Goal: Task Accomplishment & Management: Manage account settings

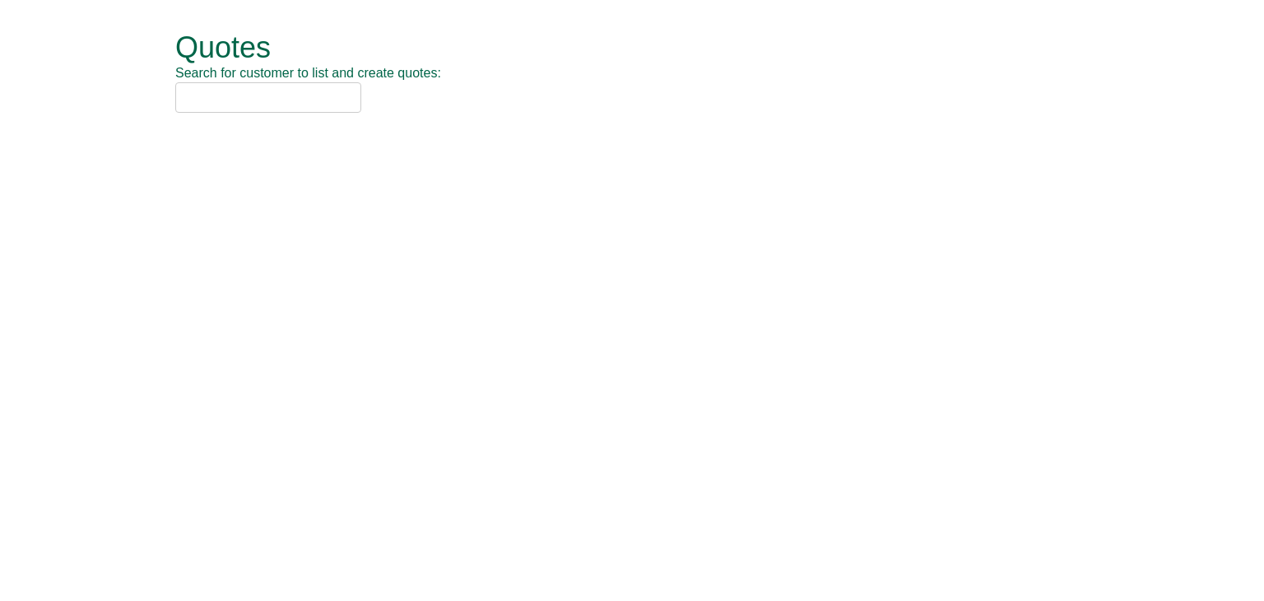
click at [282, 96] on input "text" at bounding box center [268, 97] width 186 height 30
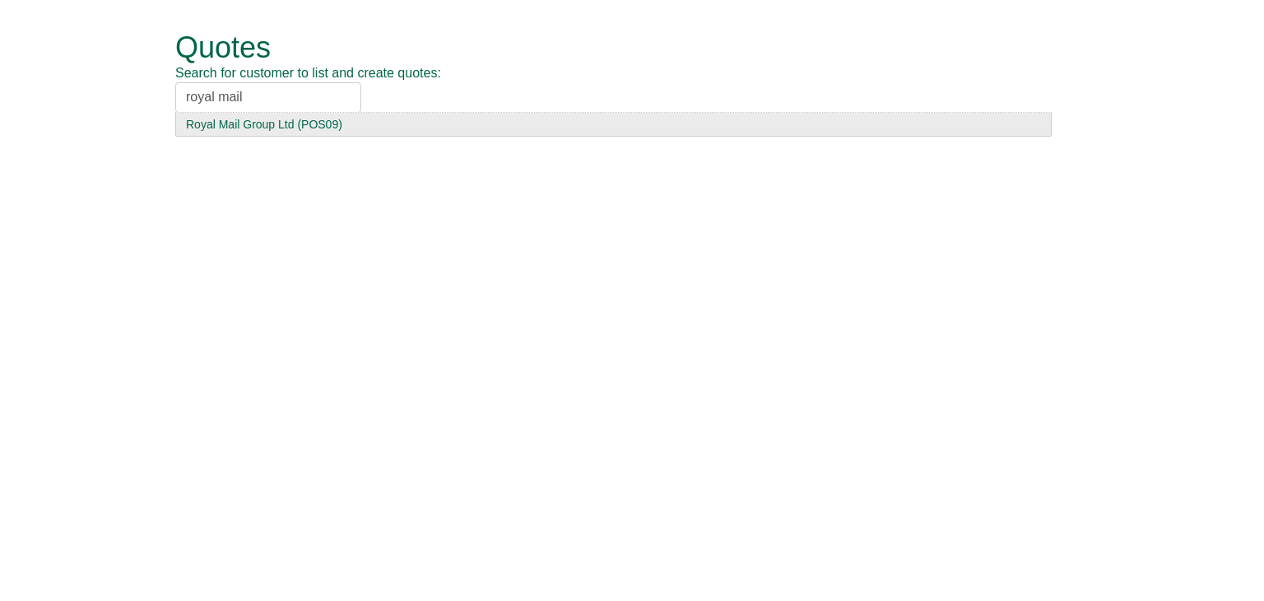
type input "royal mail"
click at [275, 124] on div "Royal Mail Group Ltd (POS09)" at bounding box center [613, 124] width 855 height 16
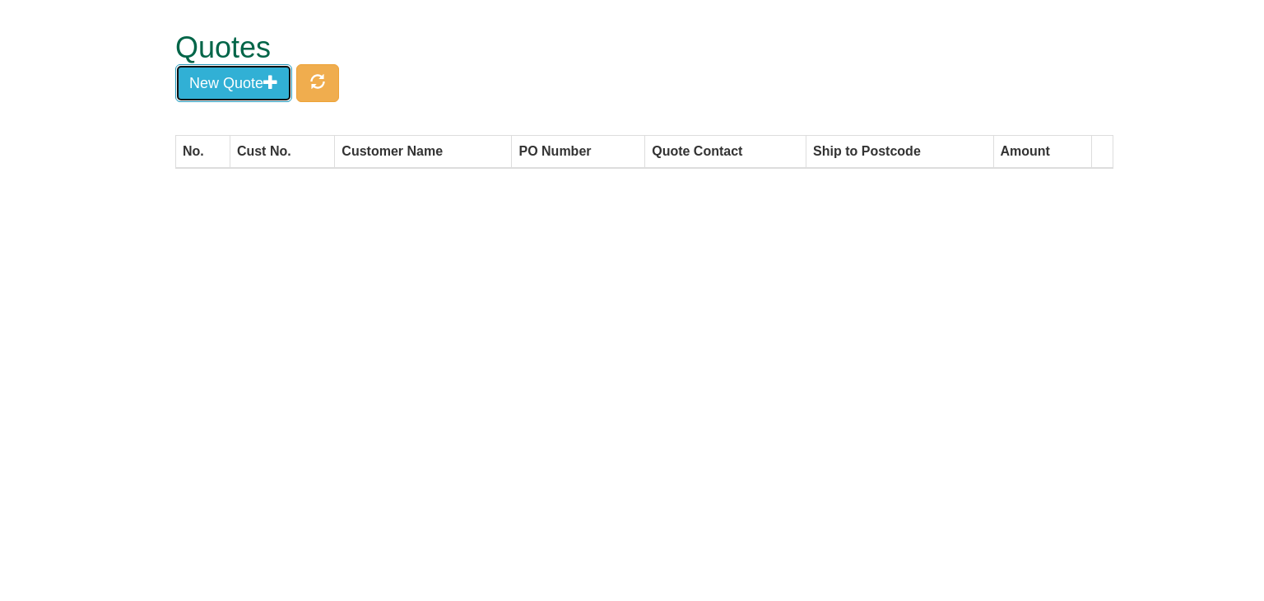
click at [249, 81] on button "New Quote" at bounding box center [233, 83] width 117 height 38
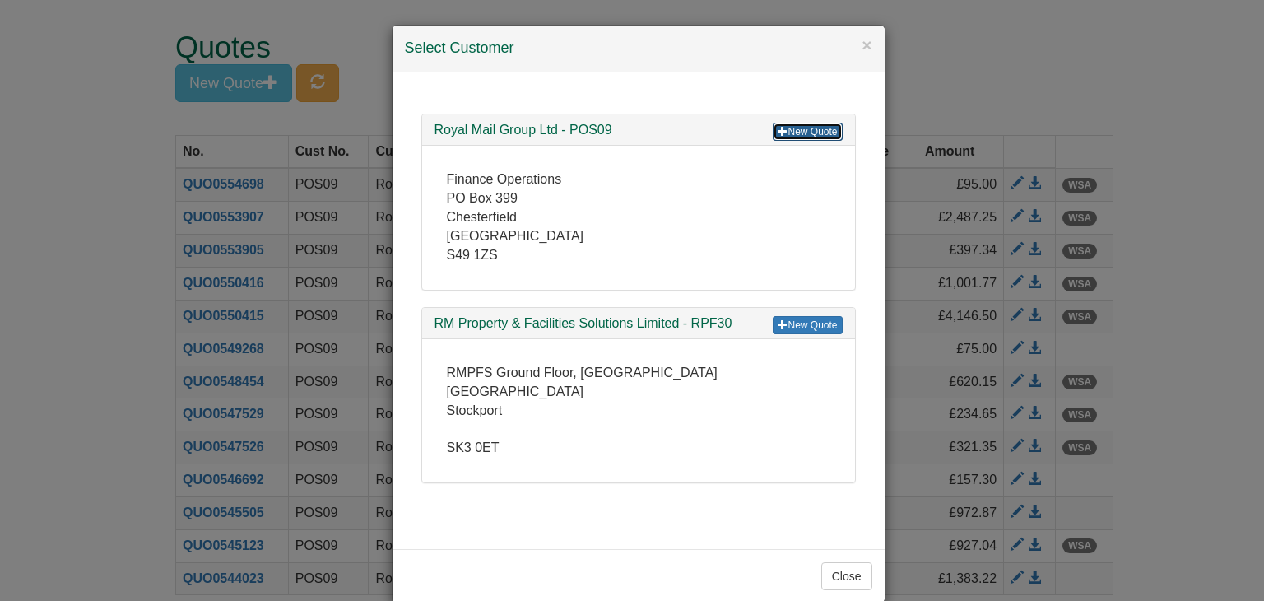
click at [799, 129] on link "New Quote" at bounding box center [807, 132] width 69 height 18
click at [862, 44] on button "×" at bounding box center [867, 44] width 10 height 17
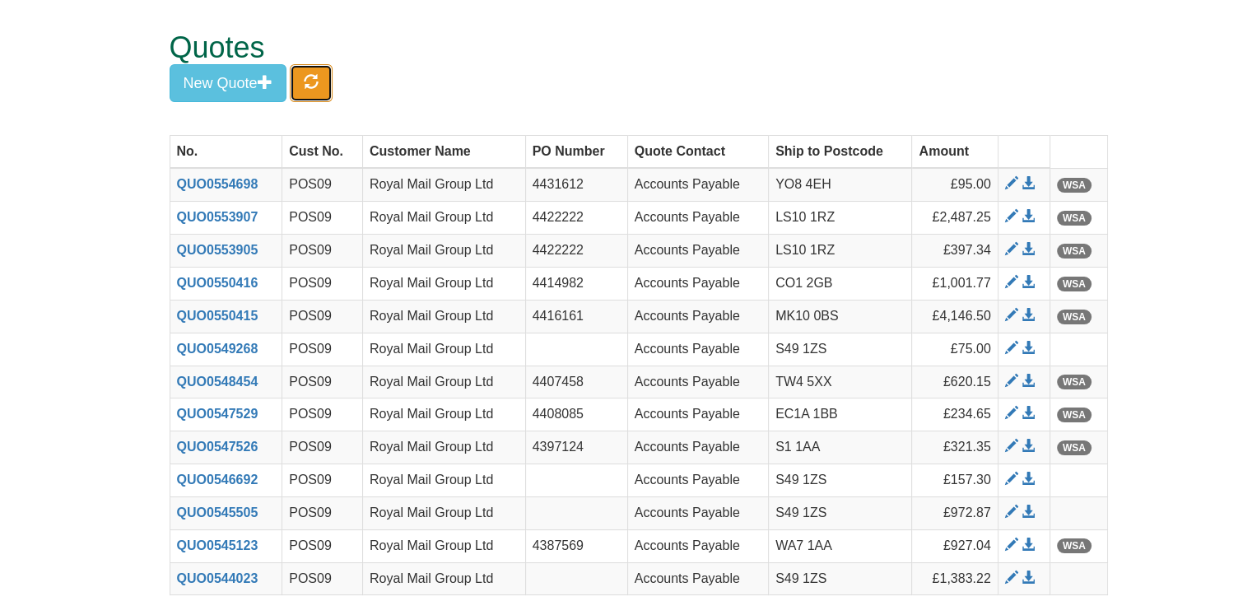
click at [309, 83] on span "button" at bounding box center [311, 81] width 15 height 15
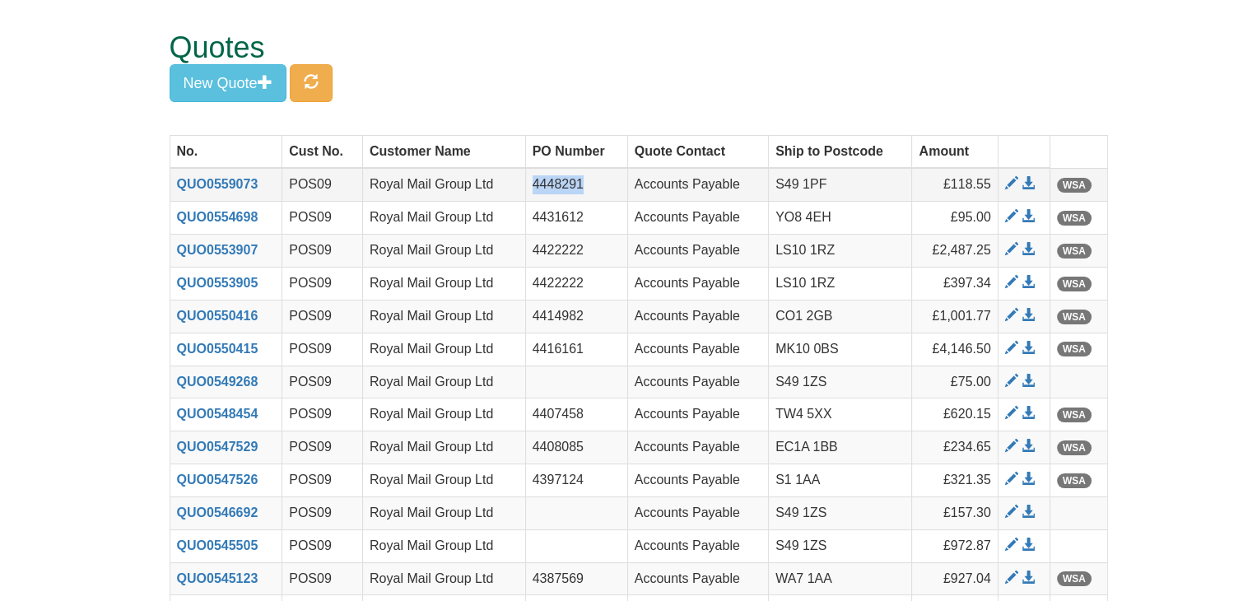
drag, startPoint x: 593, startPoint y: 188, endPoint x: 524, endPoint y: 184, distance: 68.4
click at [525, 184] on td "4448291" at bounding box center [576, 184] width 102 height 33
copy td "4448291"
click at [1031, 184] on span at bounding box center [1028, 183] width 13 height 13
click at [243, 77] on button "New Quote" at bounding box center [228, 83] width 117 height 38
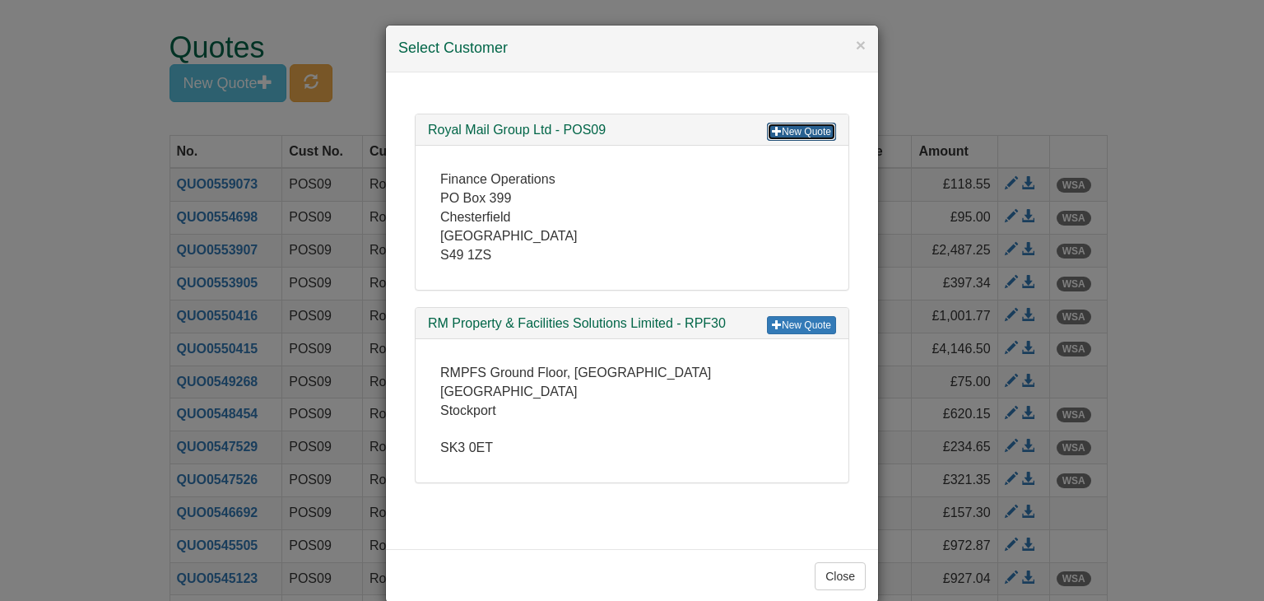
click at [787, 129] on link "New Quote" at bounding box center [801, 132] width 69 height 18
click at [856, 43] on button "×" at bounding box center [861, 44] width 10 height 17
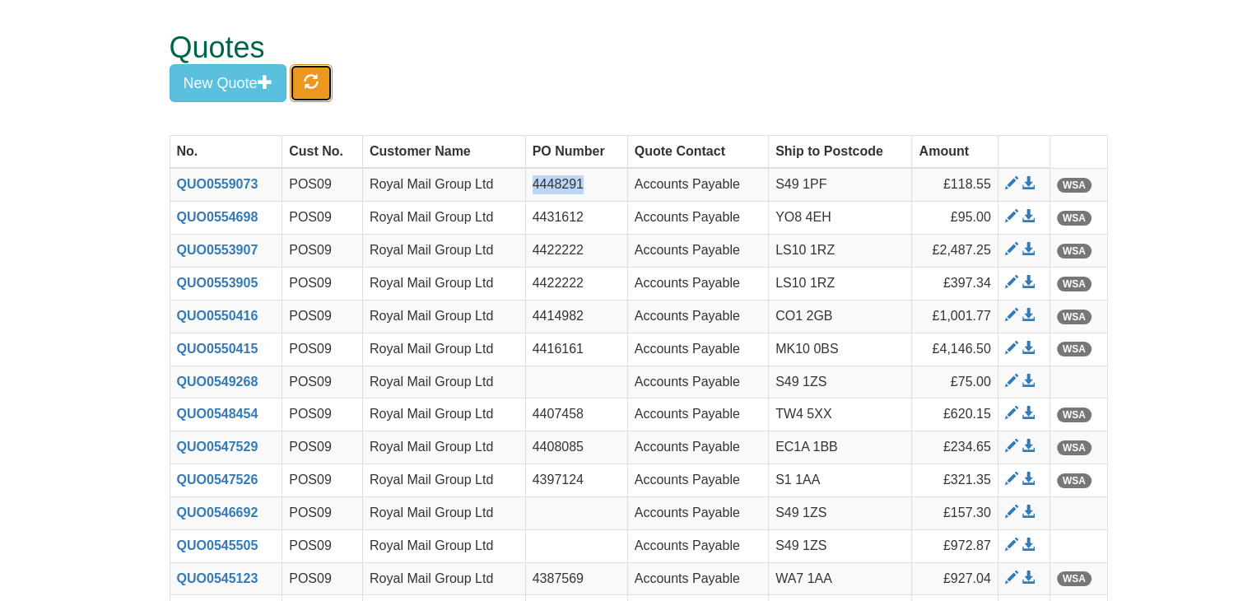
click at [319, 77] on span "button" at bounding box center [311, 81] width 15 height 15
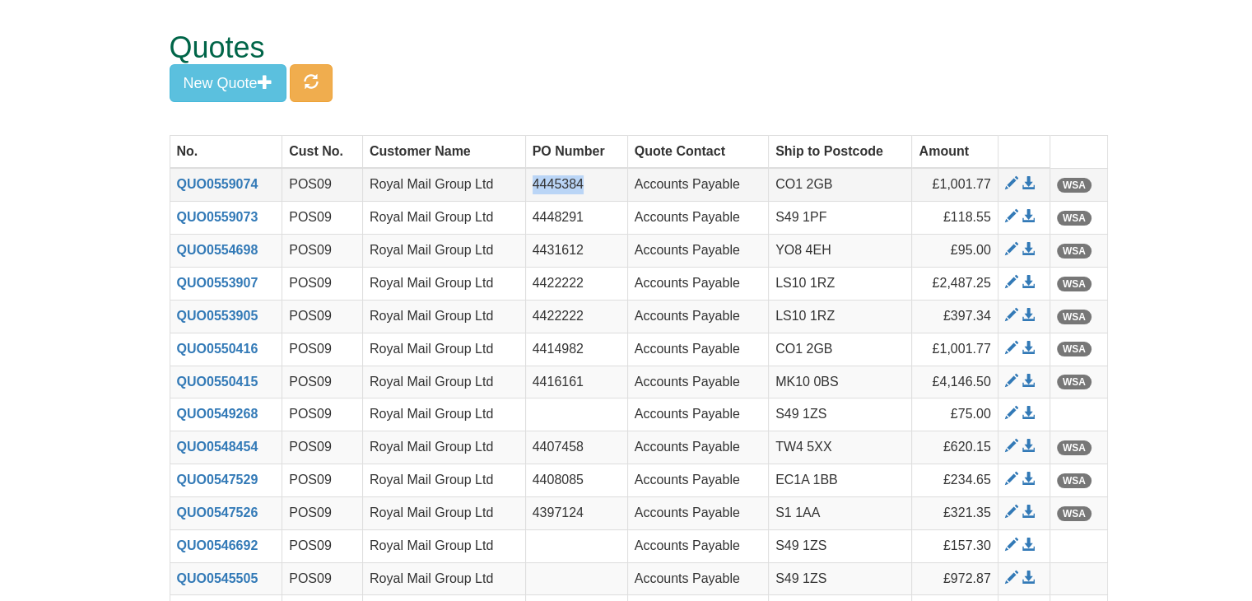
drag, startPoint x: 584, startPoint y: 179, endPoint x: 530, endPoint y: 179, distance: 54.3
click at [530, 179] on td "4445384" at bounding box center [576, 184] width 102 height 33
copy td "4445384"
click at [1027, 182] on span at bounding box center [1028, 183] width 13 height 13
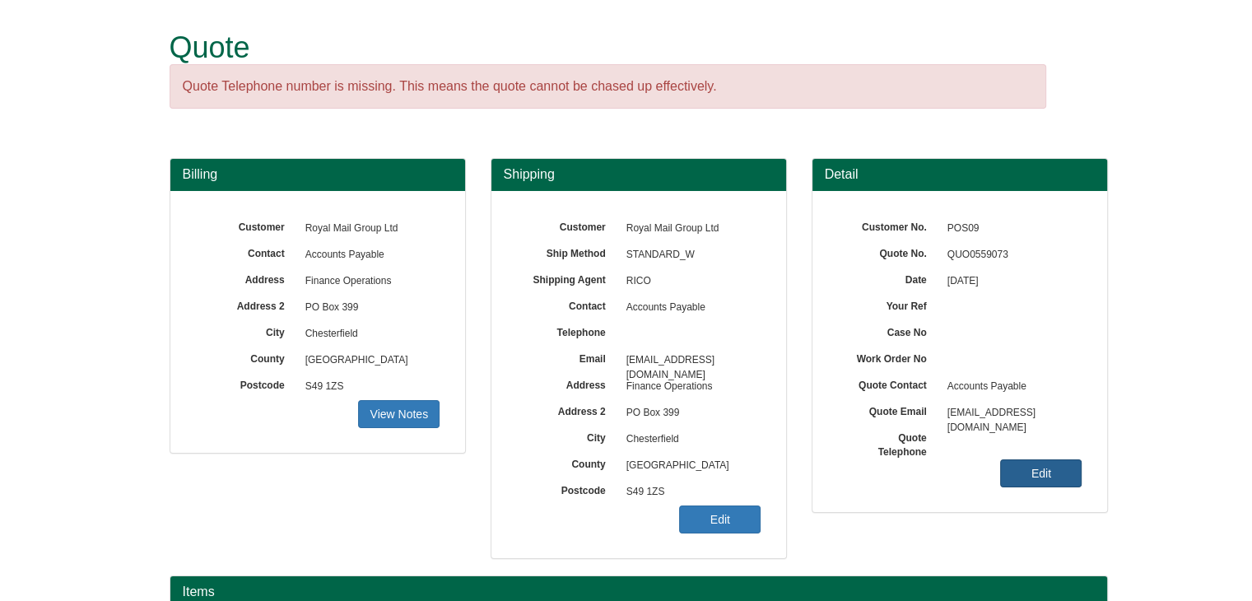
click at [1030, 468] on link "Edit" at bounding box center [1040, 473] width 81 height 28
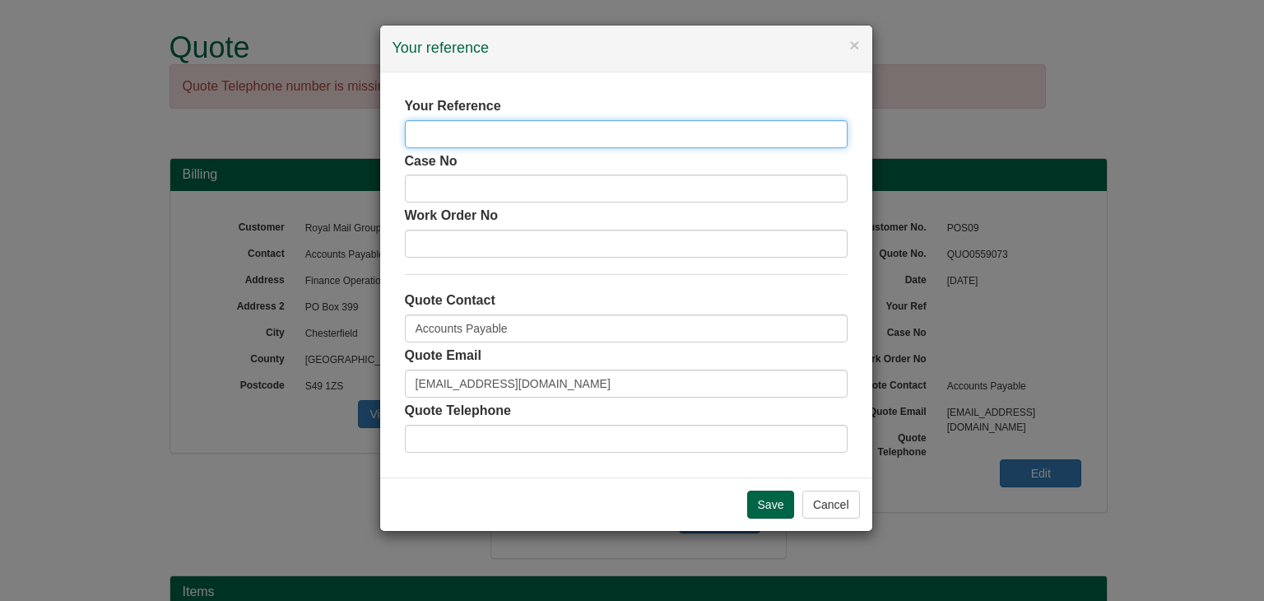
click at [475, 136] on input "text" at bounding box center [626, 134] width 443 height 28
paste input "4448291"
type input "4448291"
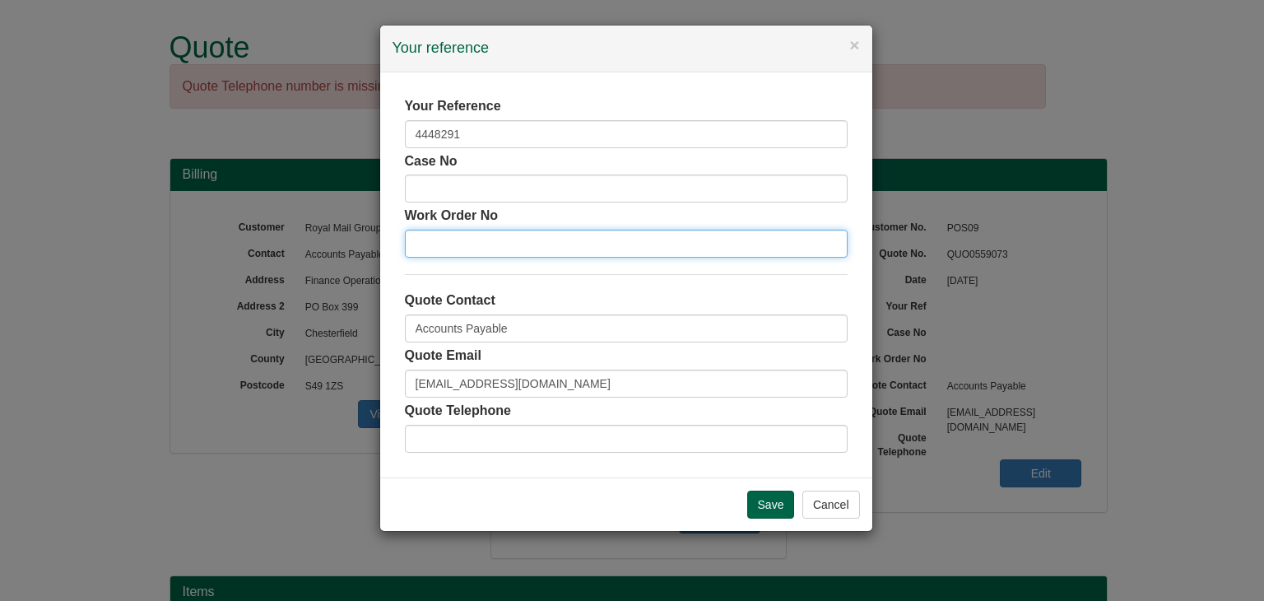
paste input "4448291"
type input "4448291"
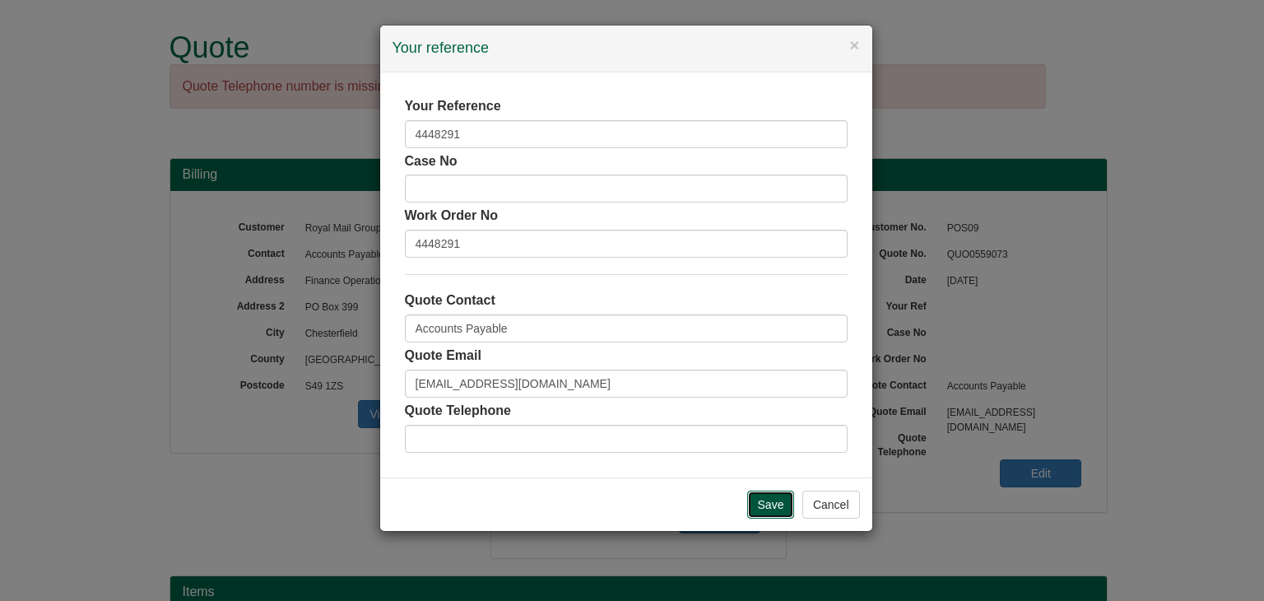
click at [770, 501] on input "Save" at bounding box center [771, 505] width 48 height 28
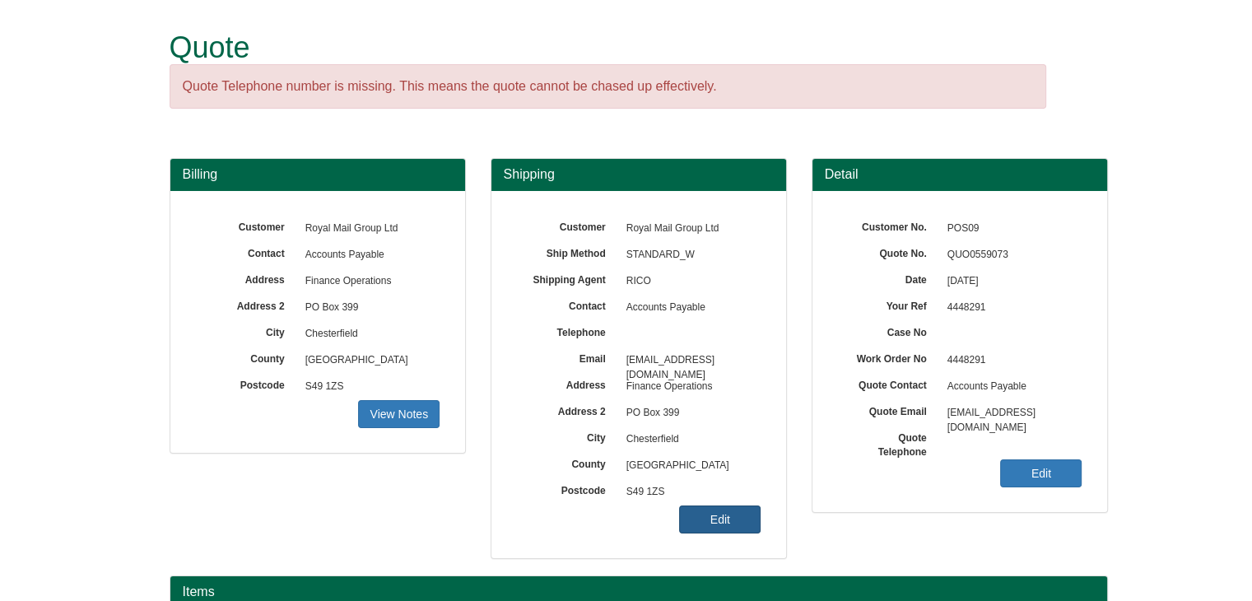
click at [720, 512] on link "Edit" at bounding box center [719, 519] width 81 height 28
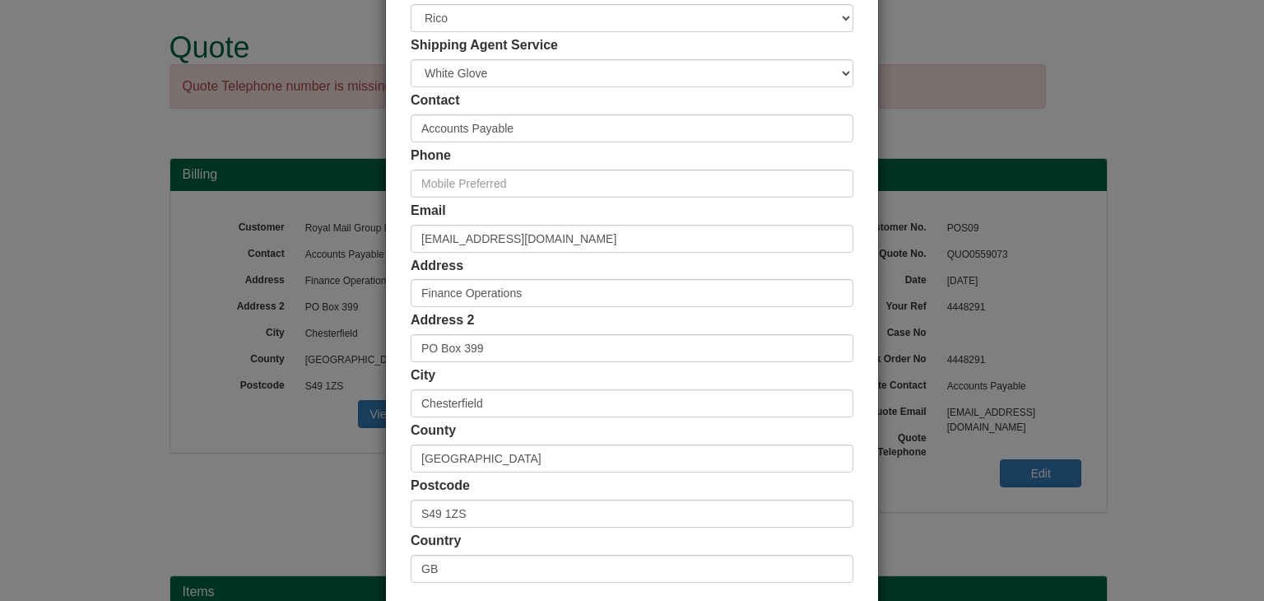
scroll to position [230, 0]
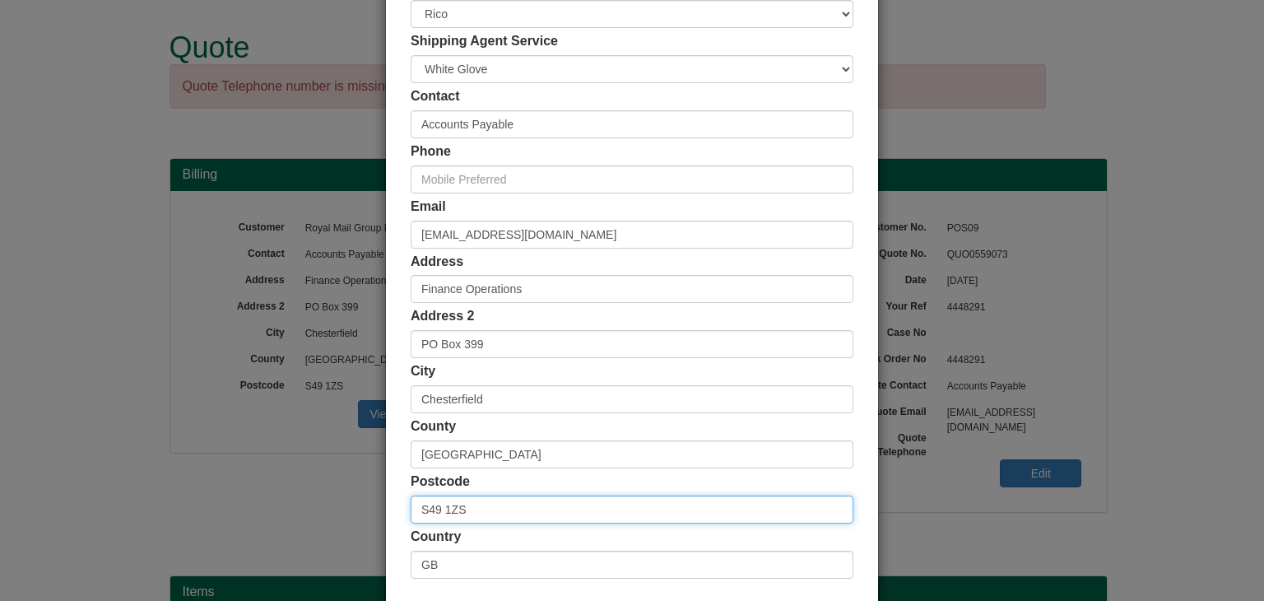
drag, startPoint x: 468, startPoint y: 508, endPoint x: 359, endPoint y: 499, distance: 109.0
click at [359, 499] on div "× Shipping Customer Name Royal Mail Group Ltd Ship Method Free of Charge £5 Fla…" at bounding box center [632, 300] width 1264 height 601
paste input "PF"
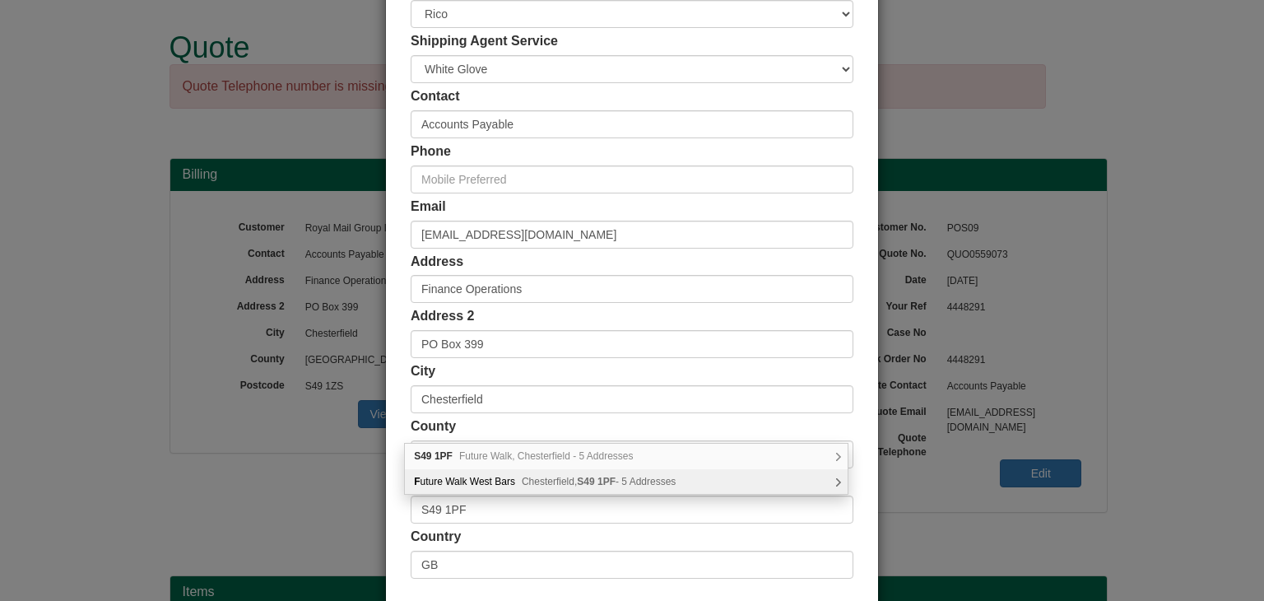
click at [477, 475] on div "F uture Walk [GEOGRAPHIC_DATA] 1PF - 5 Addresses" at bounding box center [626, 481] width 443 height 25
type input "Future Walk West Bars"
click at [477, 475] on div "Post Office, 1 Future Walk West Bars Chesterfield, S49 1PF" at bounding box center [626, 481] width 443 height 25
type input "Post Office"
type input "1 Future Walk, West Bars"
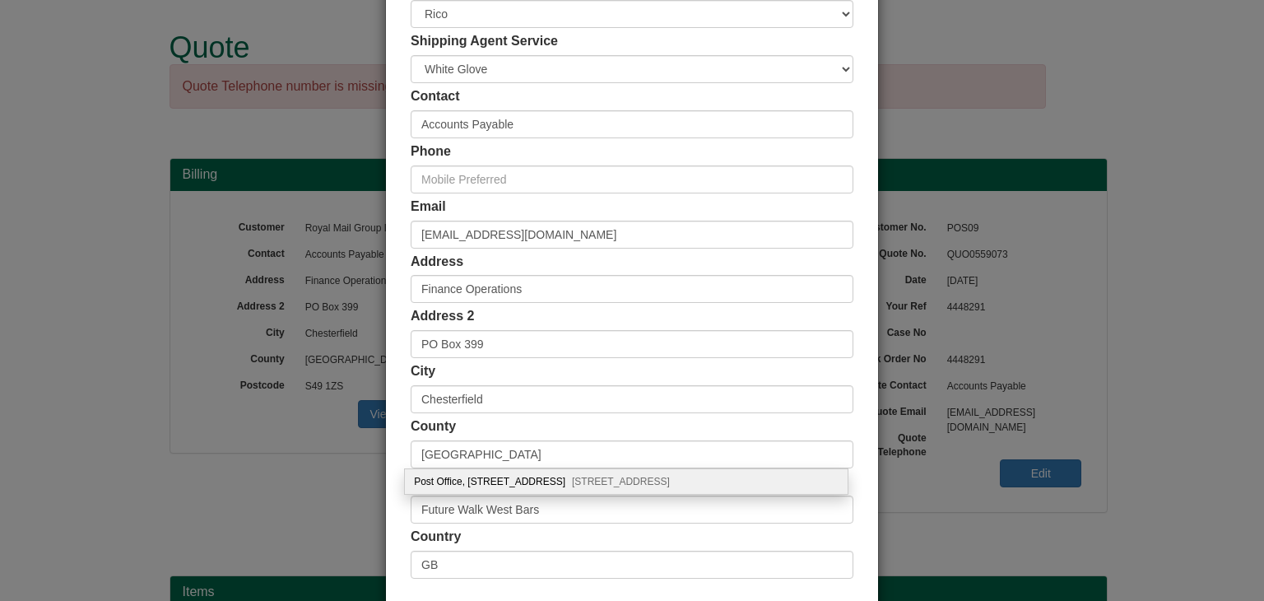
type input "S49 1PF"
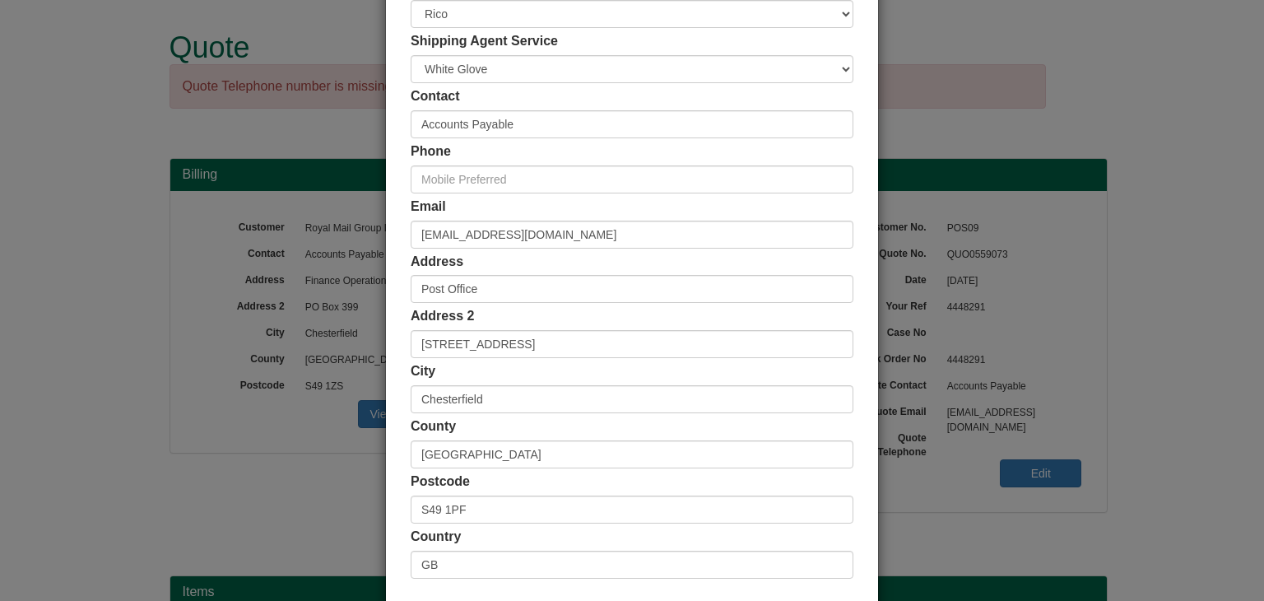
scroll to position [310, 0]
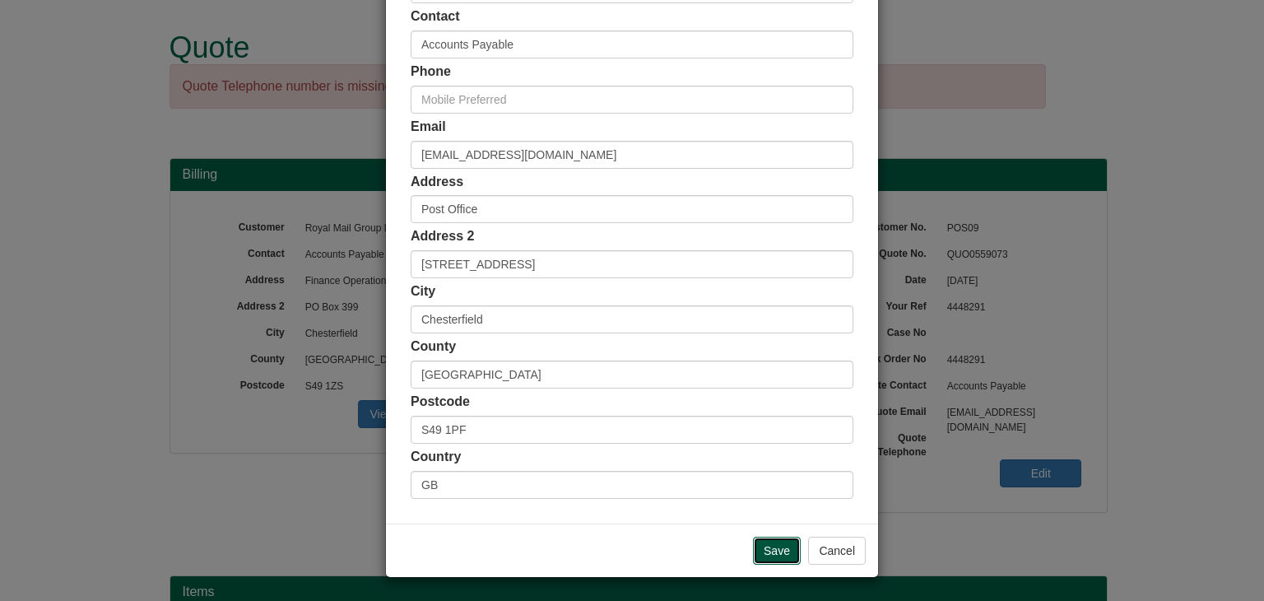
click at [770, 547] on input "Save" at bounding box center [777, 551] width 48 height 28
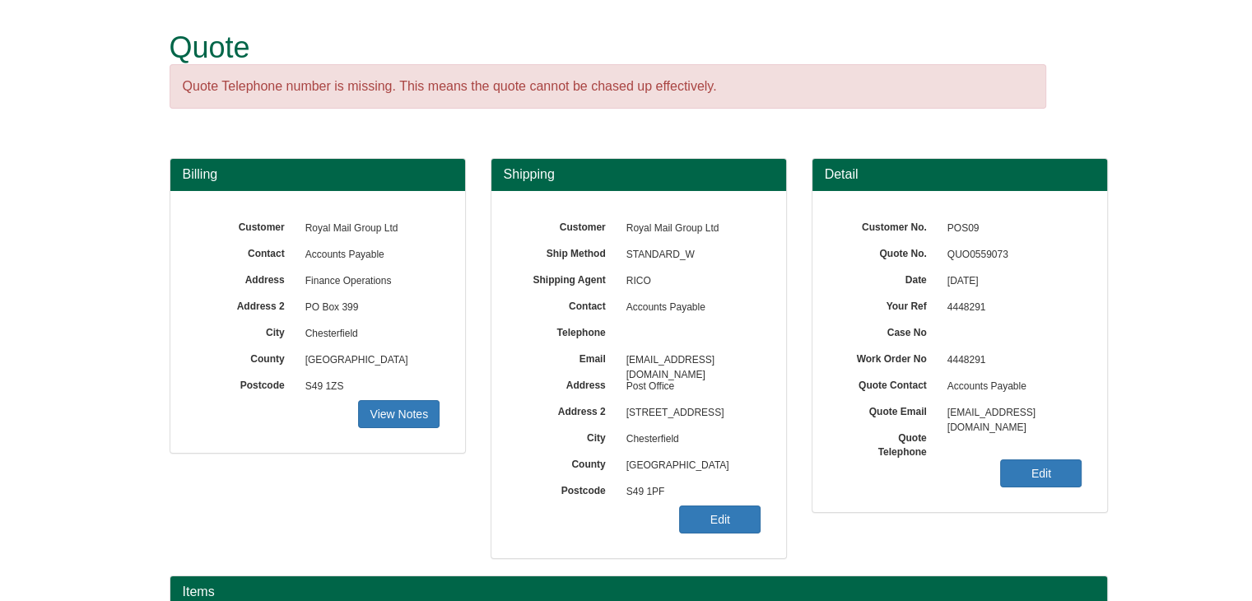
scroll to position [198, 0]
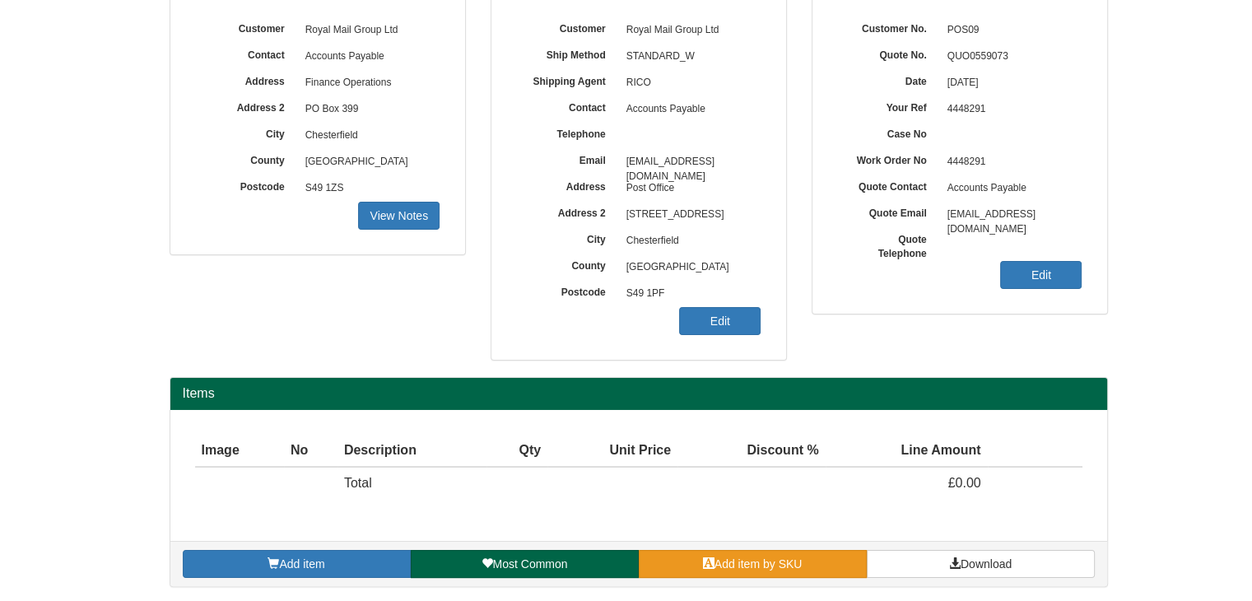
click at [727, 560] on span "Add item by SKU" at bounding box center [759, 563] width 88 height 13
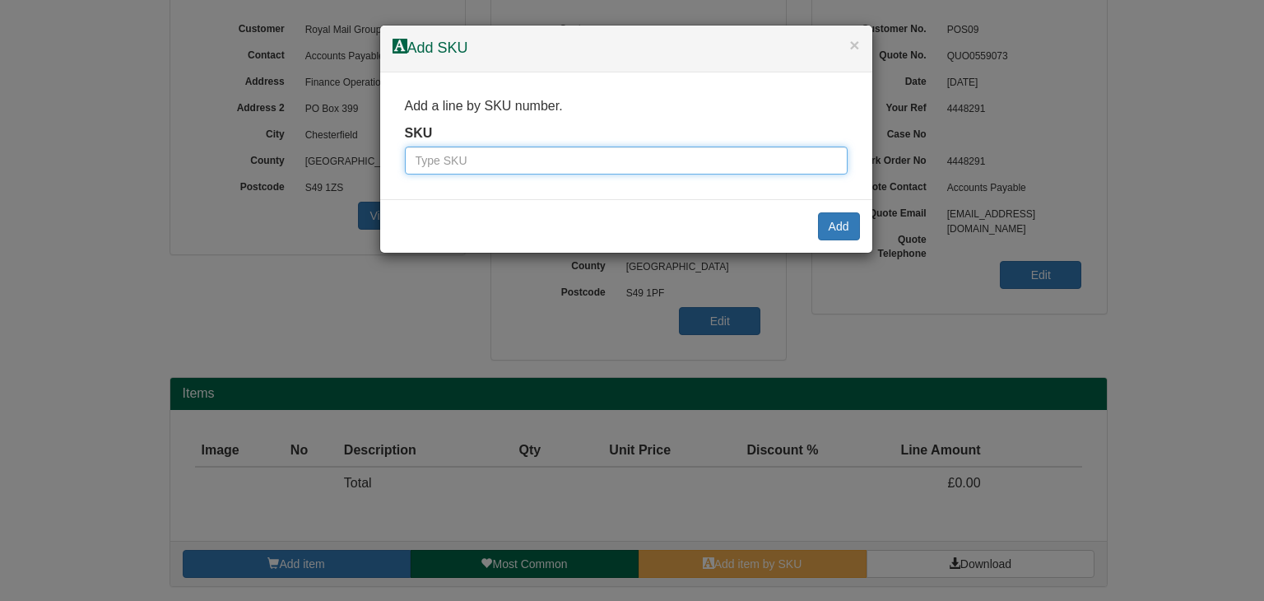
click at [468, 167] on input "text" at bounding box center [626, 161] width 443 height 28
paste input "97890001BLA"
type input "97890001BLA"
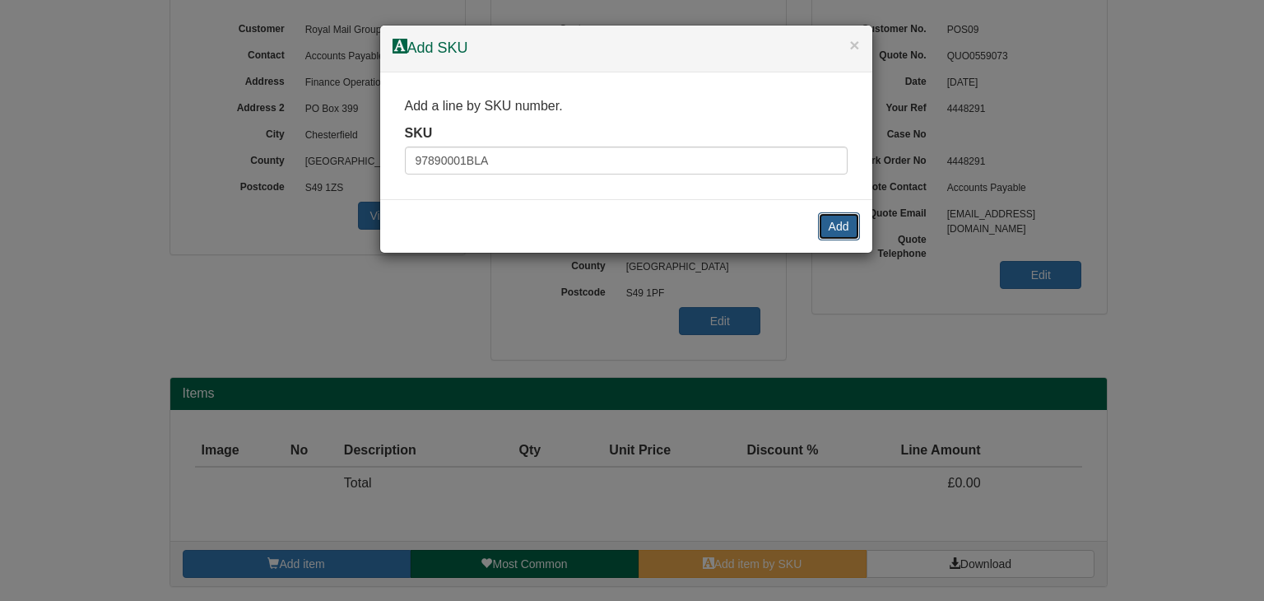
click at [840, 225] on button "Add" at bounding box center [839, 226] width 42 height 28
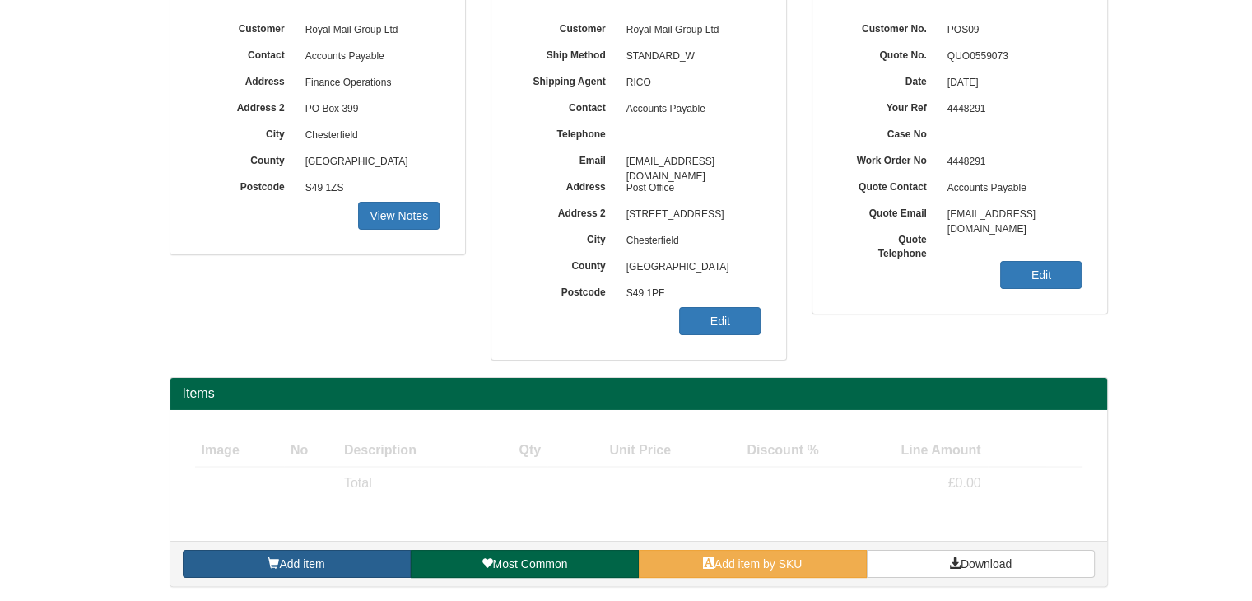
click at [280, 553] on link "Add item" at bounding box center [297, 564] width 228 height 28
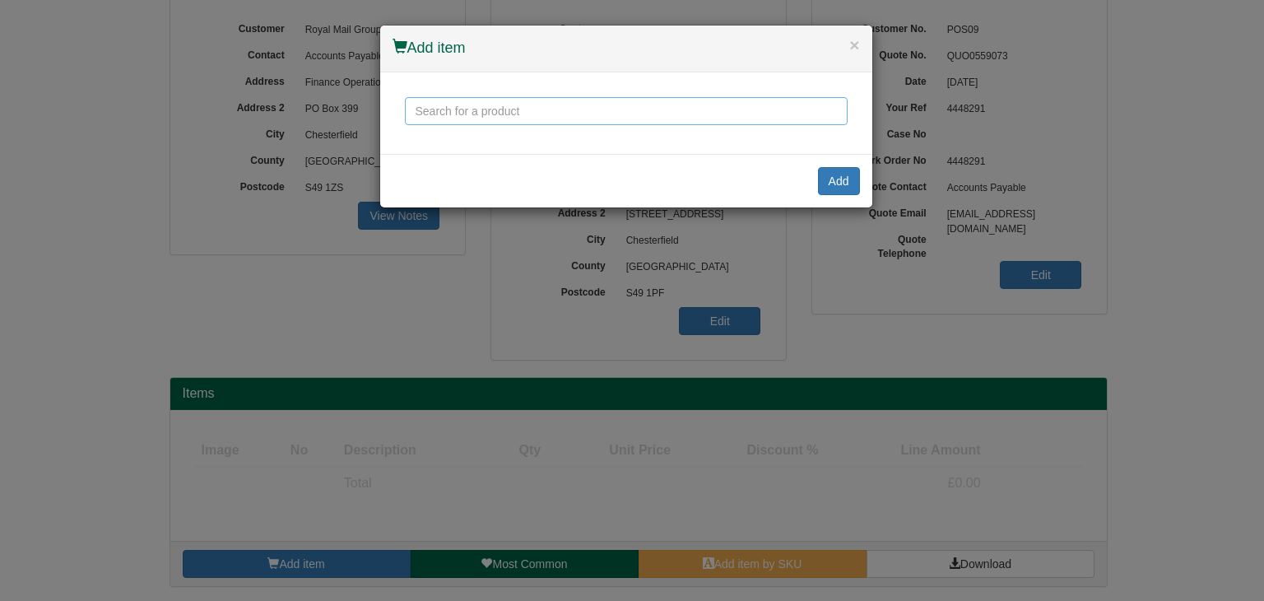
click at [481, 105] on input "text" at bounding box center [626, 111] width 443 height 28
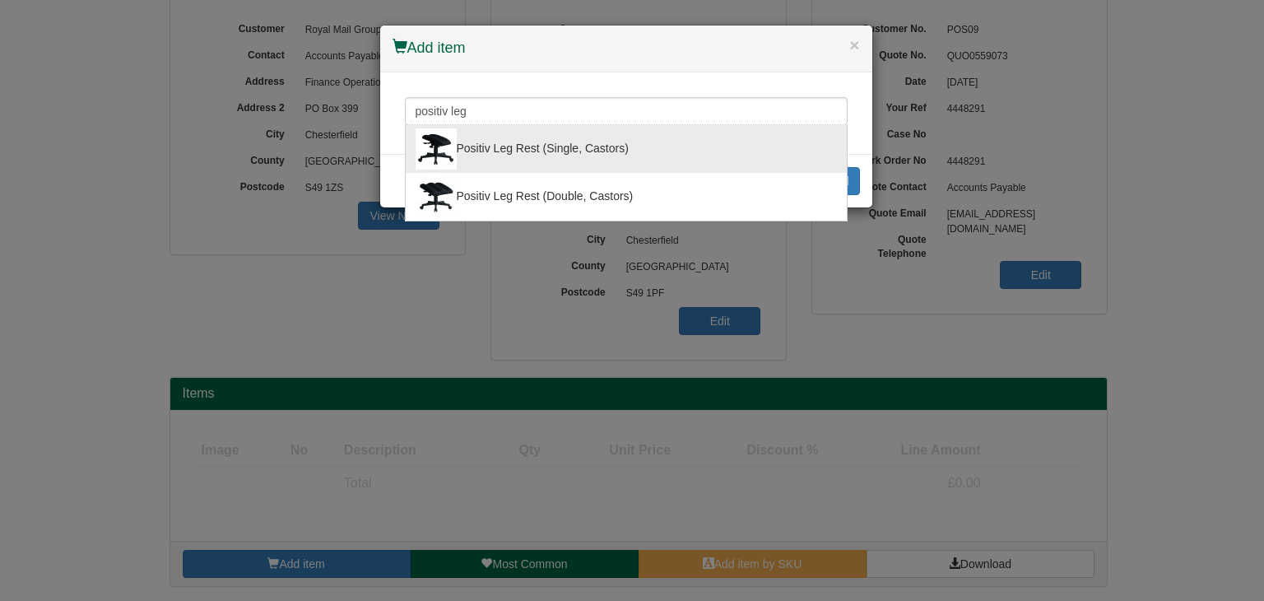
click at [518, 152] on div "Positiv Leg Rest (Single, Castors)" at bounding box center [626, 148] width 421 height 41
type input "Positiv Leg Rest (Single, Castors)"
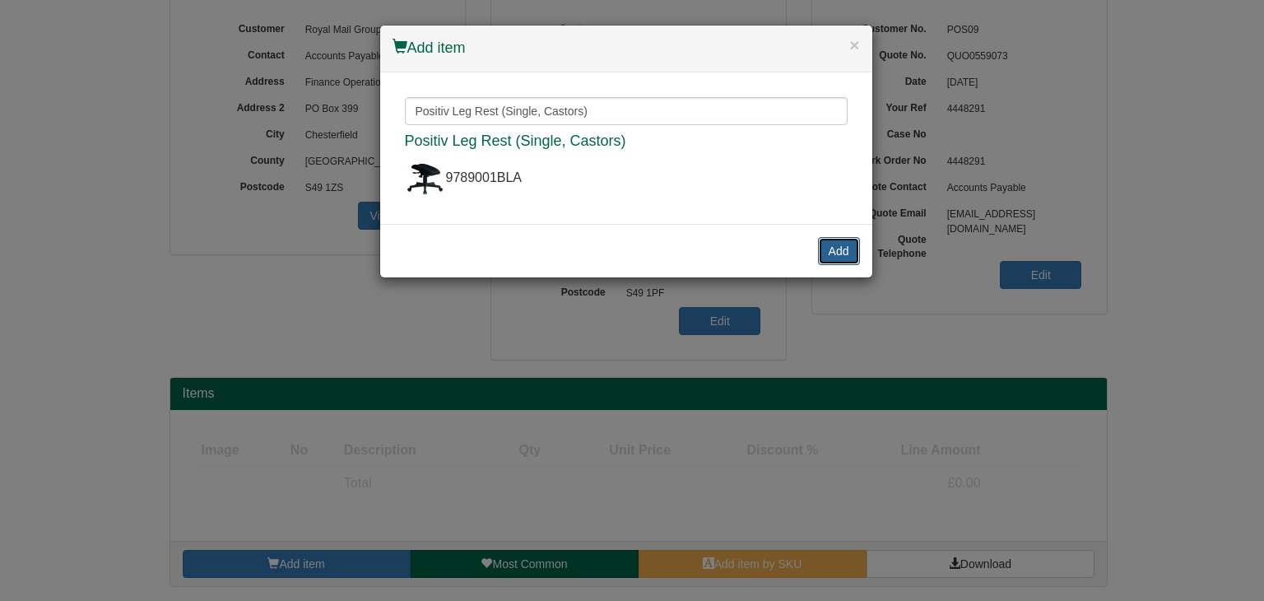
click at [835, 245] on button "Add" at bounding box center [839, 251] width 42 height 28
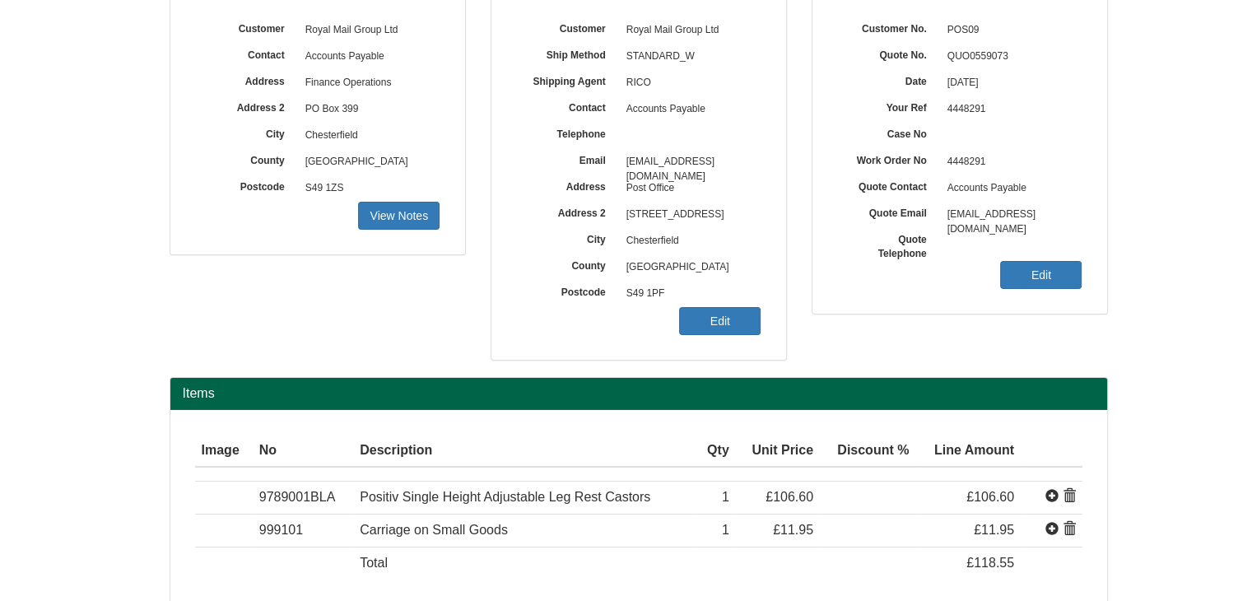
scroll to position [277, 0]
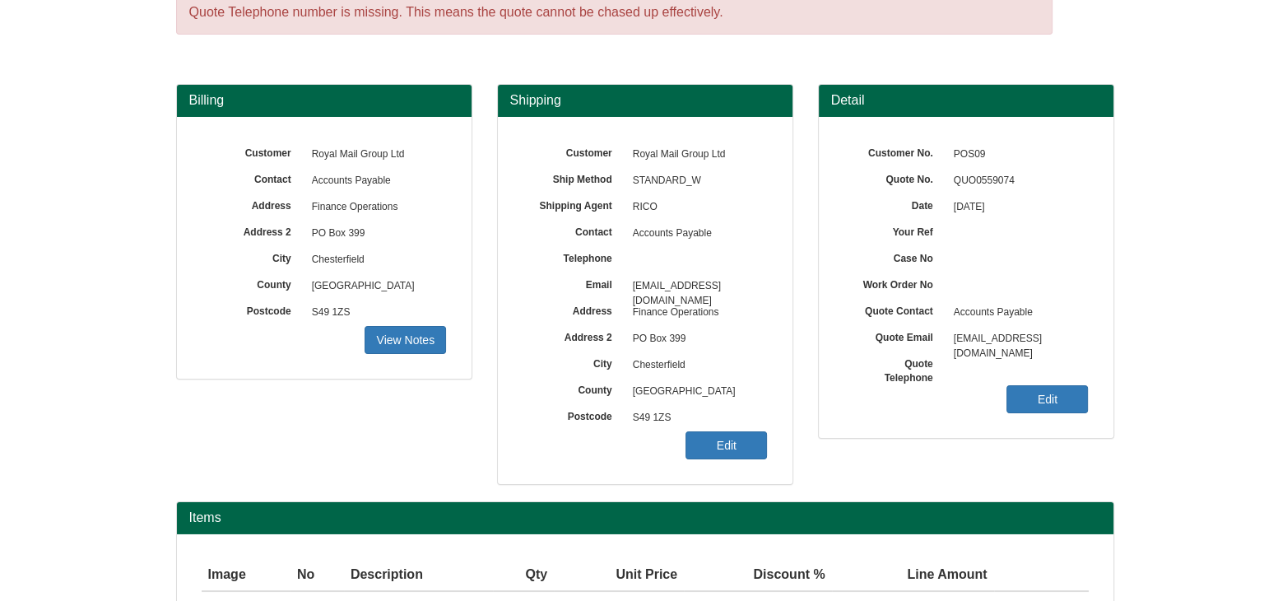
scroll to position [75, 0]
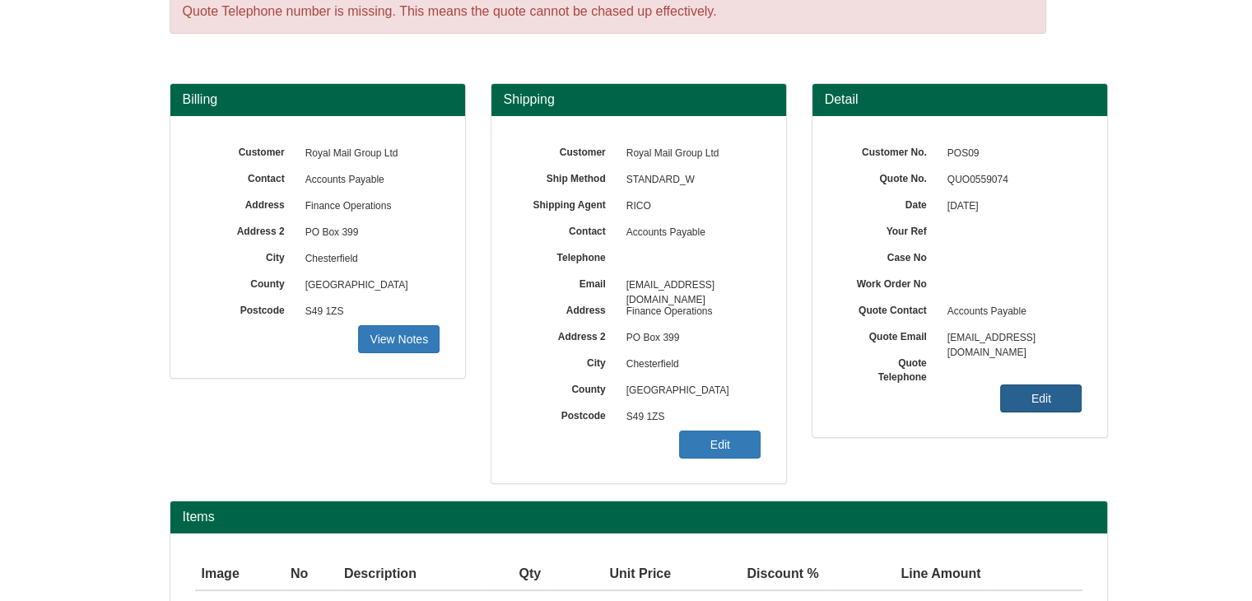
click at [1032, 392] on link "Edit" at bounding box center [1040, 398] width 81 height 28
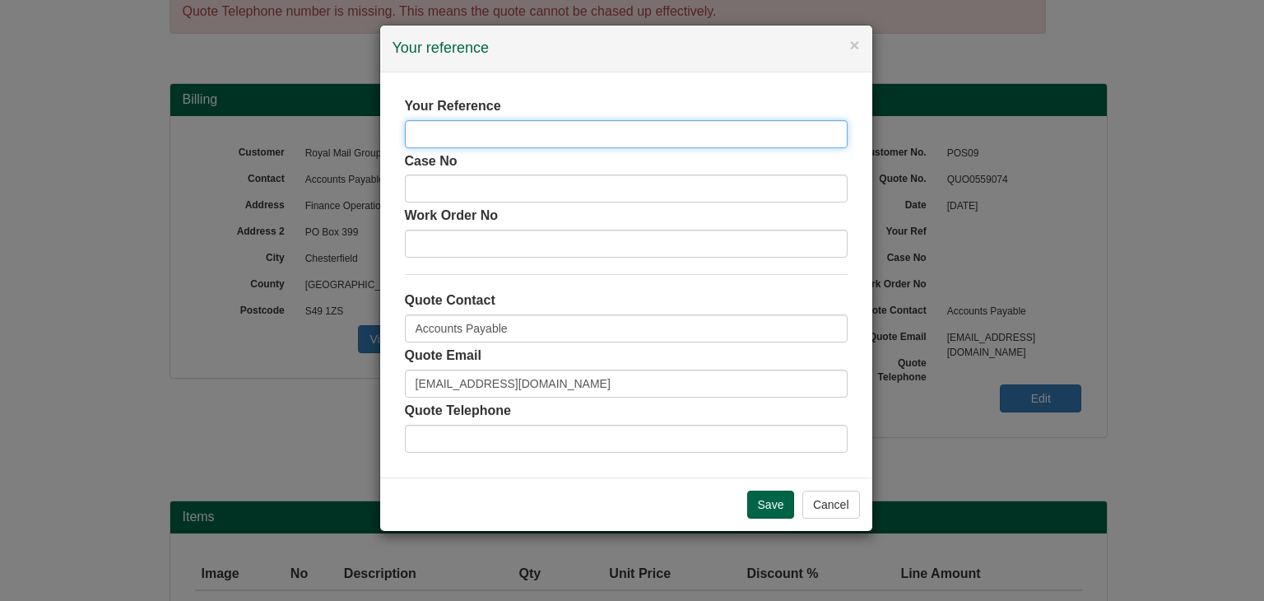
click at [527, 129] on input "text" at bounding box center [626, 134] width 443 height 28
paste input "4448291"
type input "4448291"
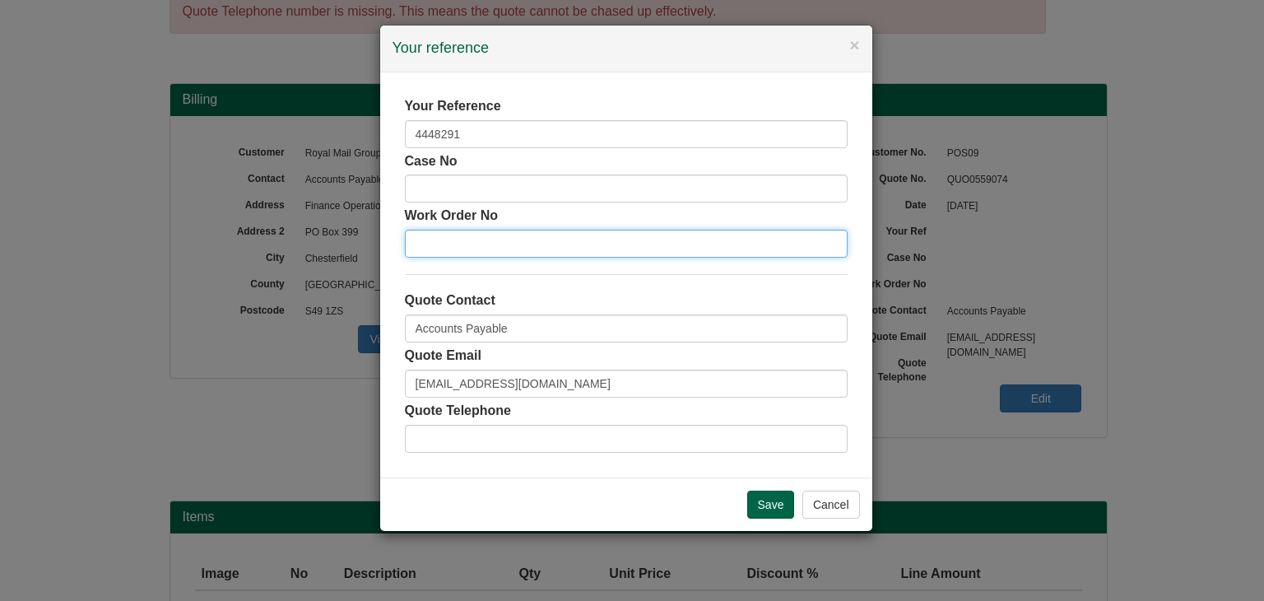
paste input "4448291"
type input "4448291"
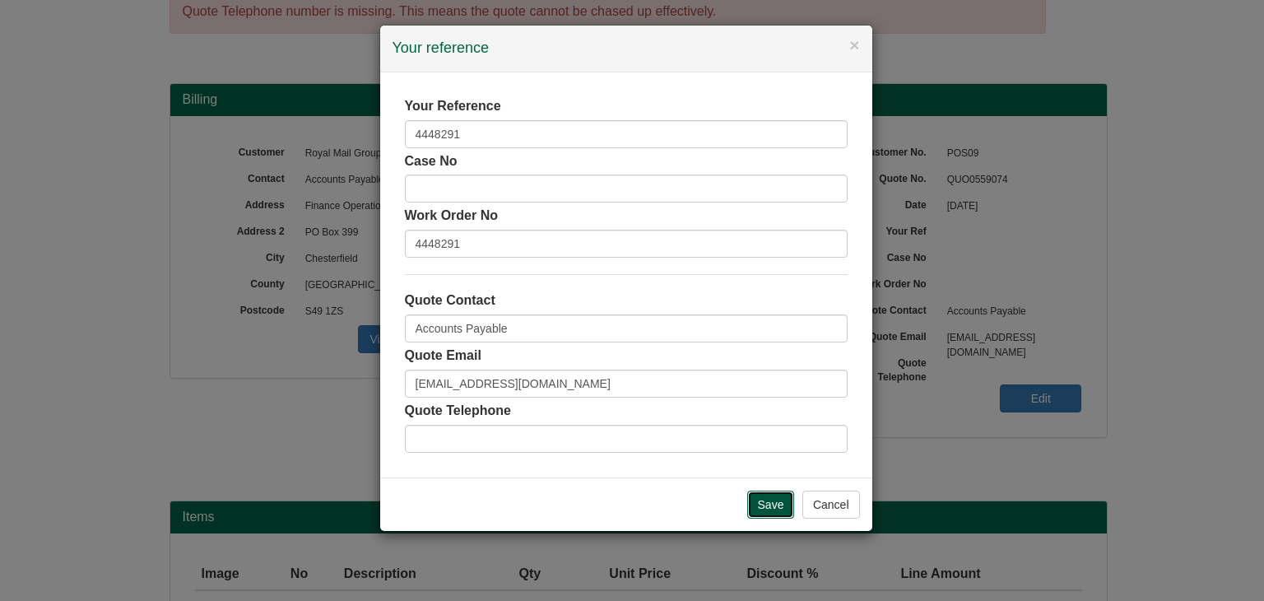
click at [771, 507] on input "Save" at bounding box center [771, 505] width 48 height 28
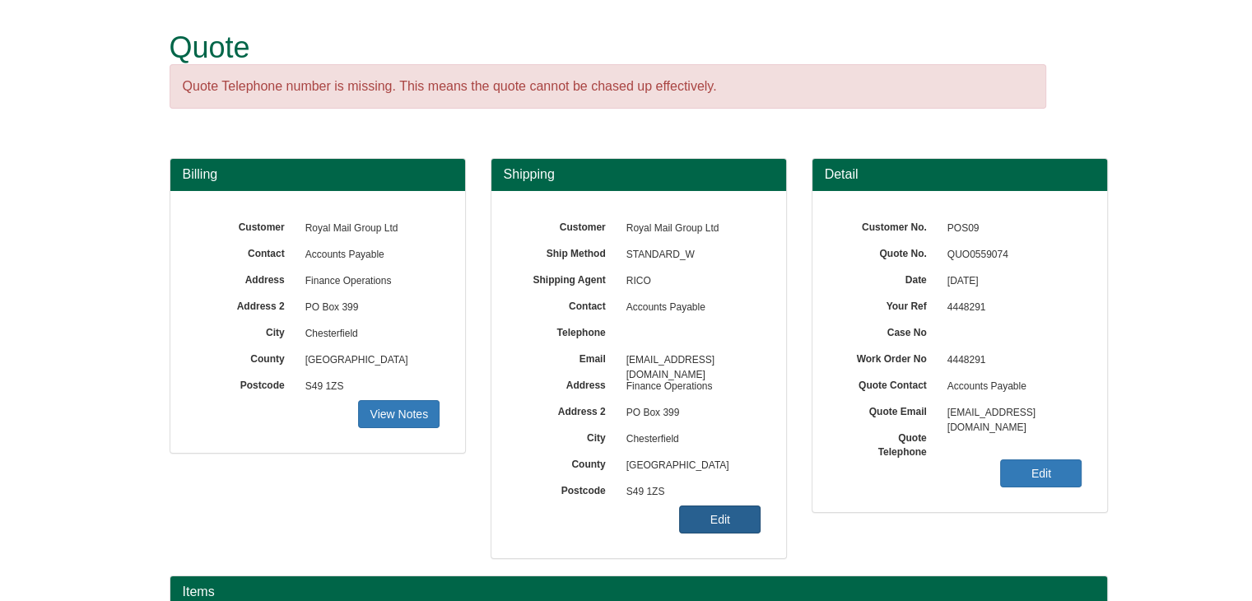
click at [713, 517] on link "Edit" at bounding box center [719, 519] width 81 height 28
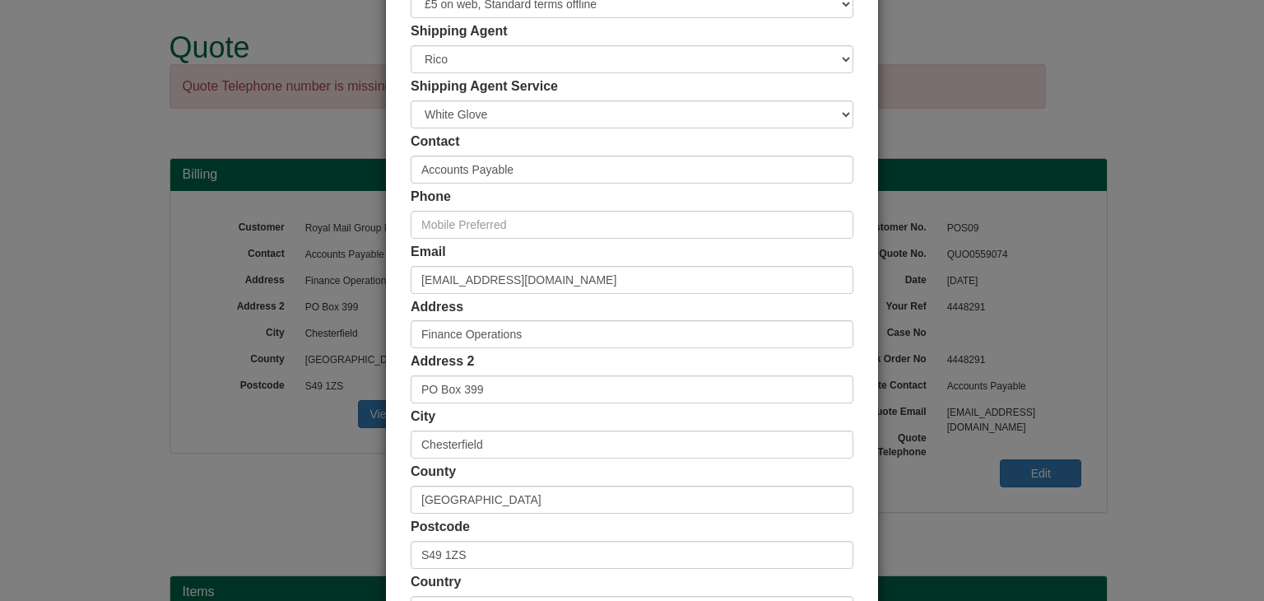
scroll to position [211, 0]
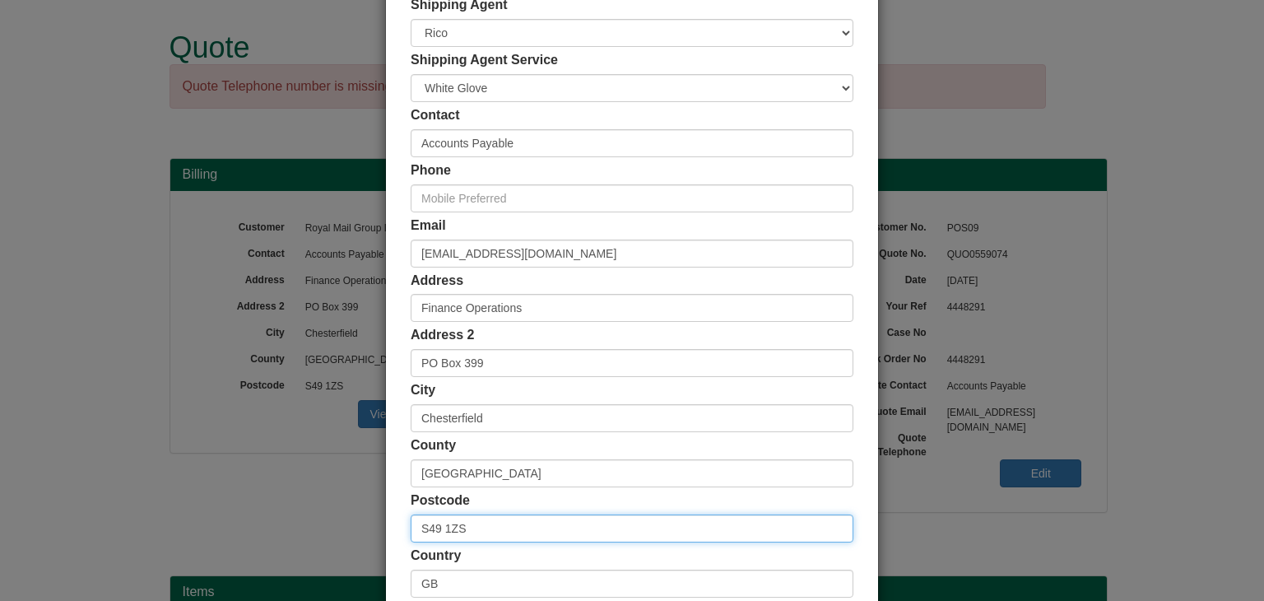
drag, startPoint x: 471, startPoint y: 527, endPoint x: 340, endPoint y: 524, distance: 130.9
click at [340, 524] on div "× Shipping Customer Name Royal Mail Group Ltd Ship Method Free of Charge £5 Fla…" at bounding box center [632, 300] width 1264 height 601
paste input "PF"
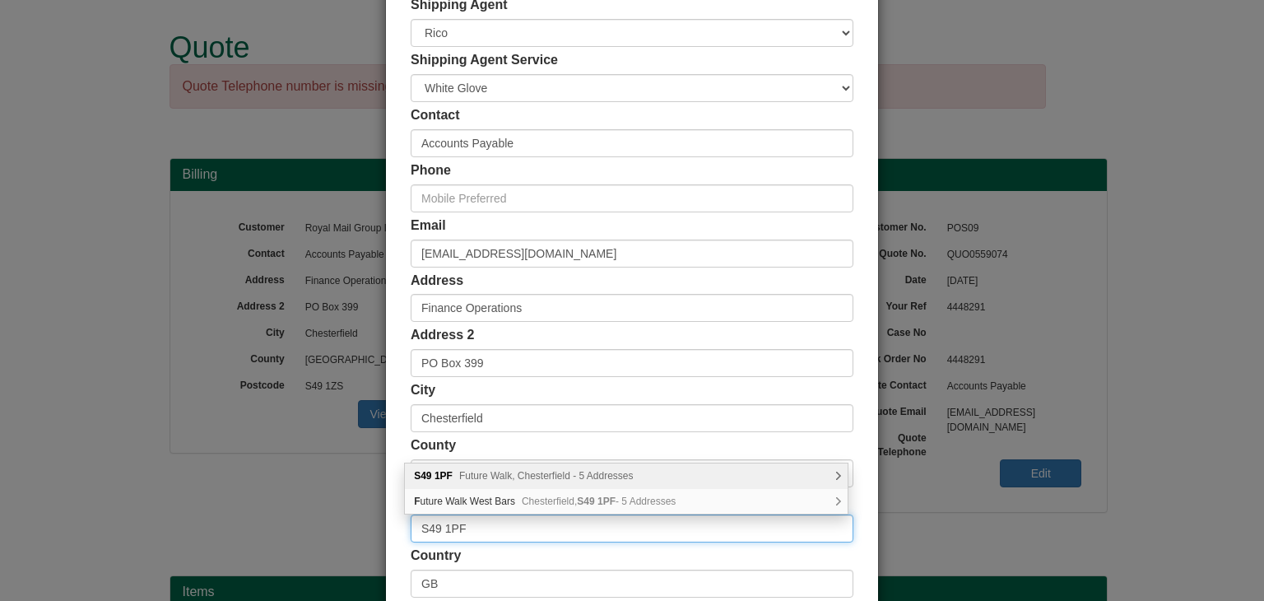
type input "S49 1PF"
click at [468, 474] on span "Future Walk, Chesterfield - 5 Addresses" at bounding box center [546, 476] width 175 height 12
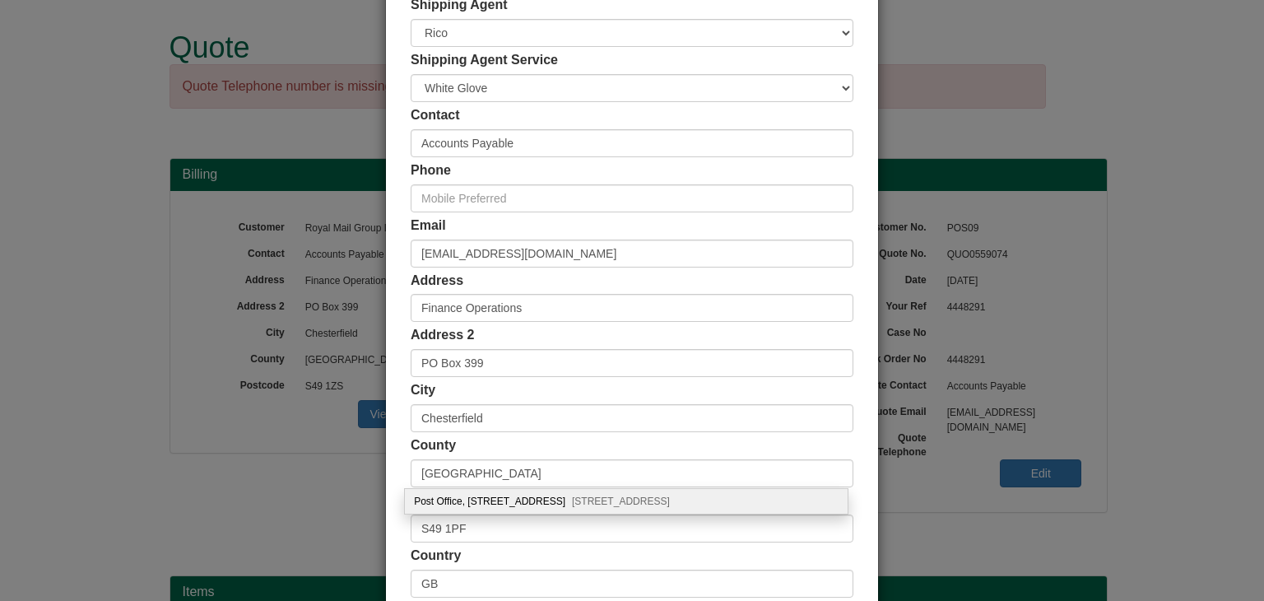
click at [477, 501] on div "Post Office, 1 Future Walk West Bars Chesterfield, S49 1PF" at bounding box center [626, 501] width 443 height 25
type input "Post Office"
type input "[STREET_ADDRESS]"
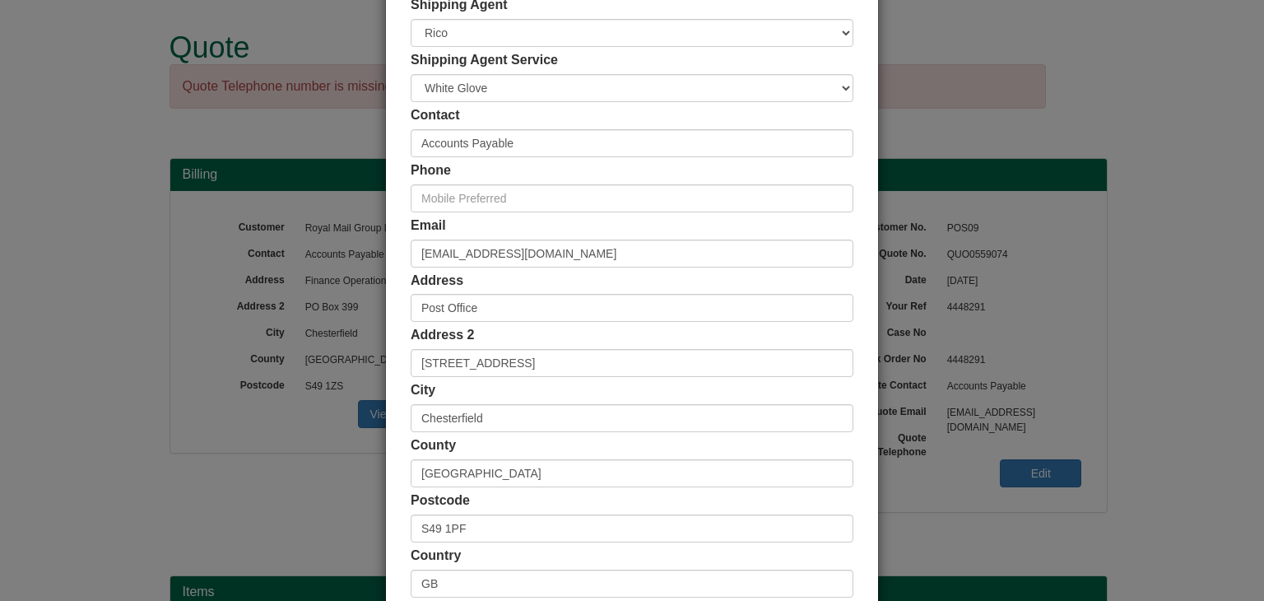
scroll to position [310, 0]
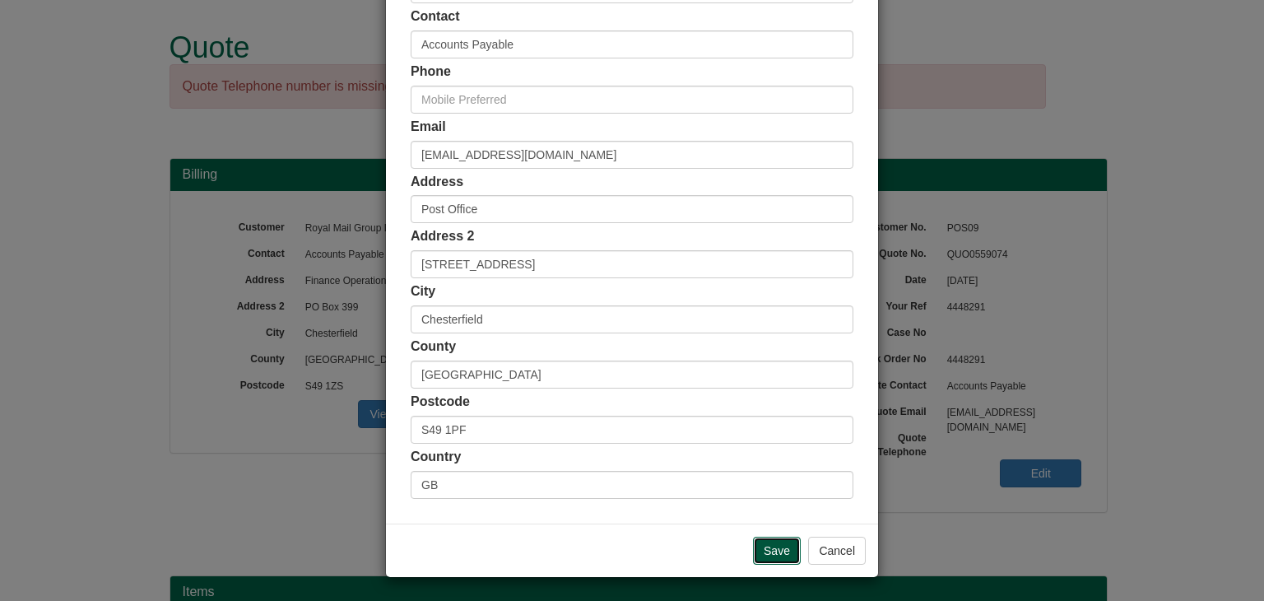
click at [761, 545] on input "Save" at bounding box center [777, 551] width 48 height 28
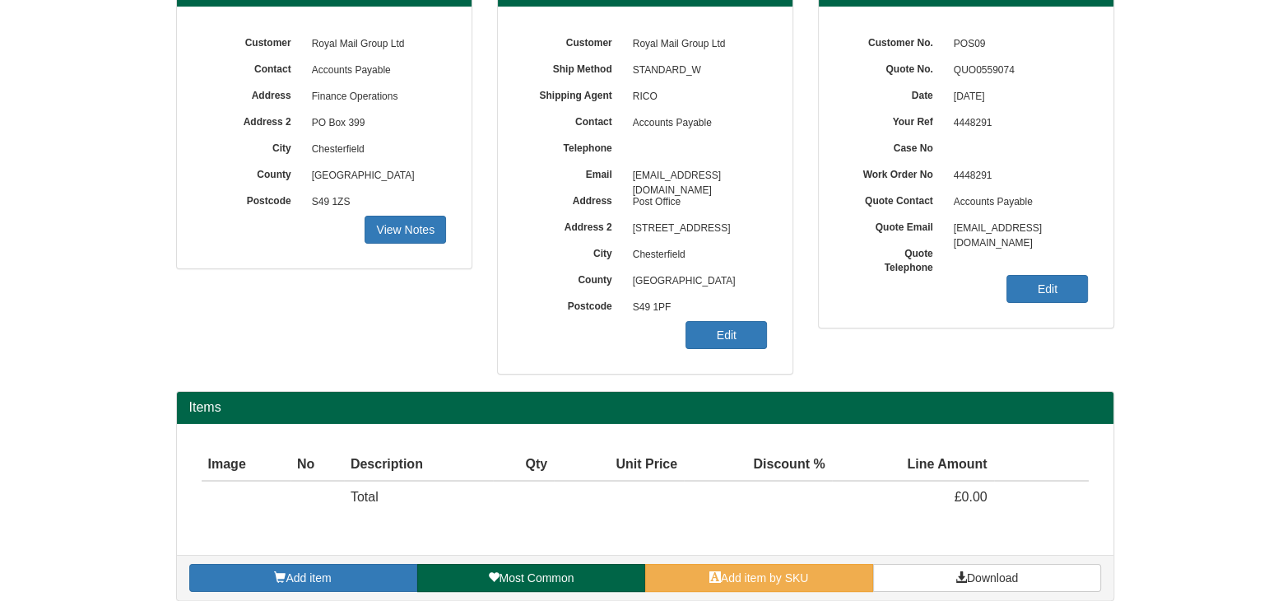
scroll to position [198, 0]
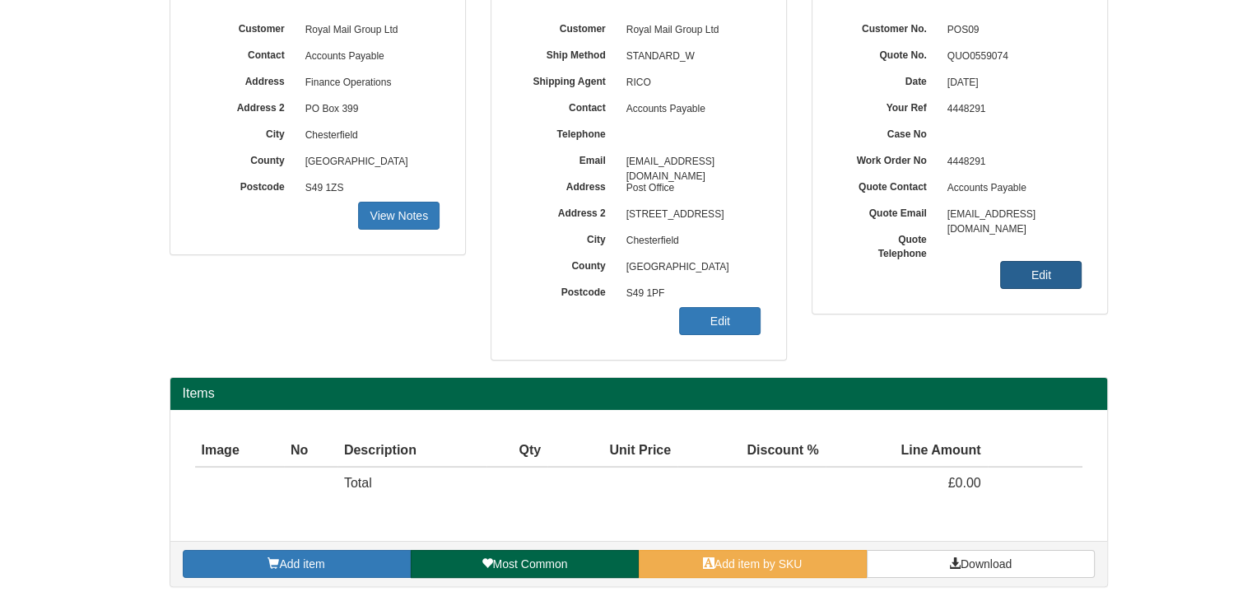
click at [1045, 272] on link "Edit" at bounding box center [1040, 275] width 81 height 28
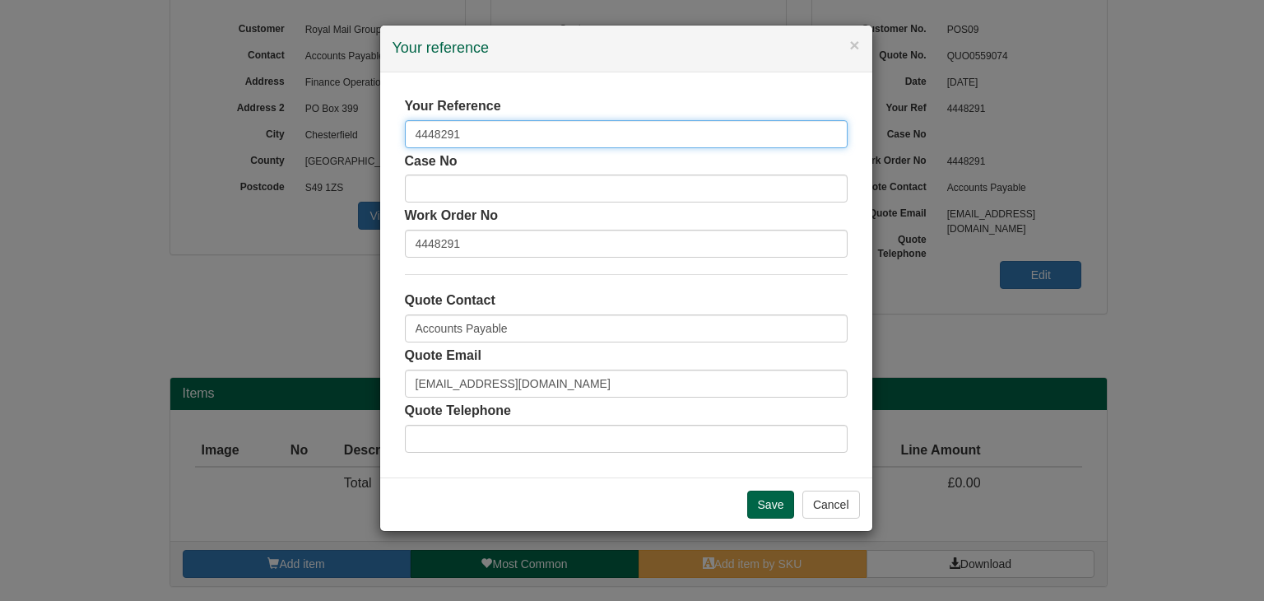
drag, startPoint x: 464, startPoint y: 133, endPoint x: 352, endPoint y: 128, distance: 112.9
click at [352, 128] on div "× Your reference Your Reference 4448291 Case No Work Order No 4448291 Quote Con…" at bounding box center [632, 300] width 1264 height 601
paste input "5384"
type input "4445384"
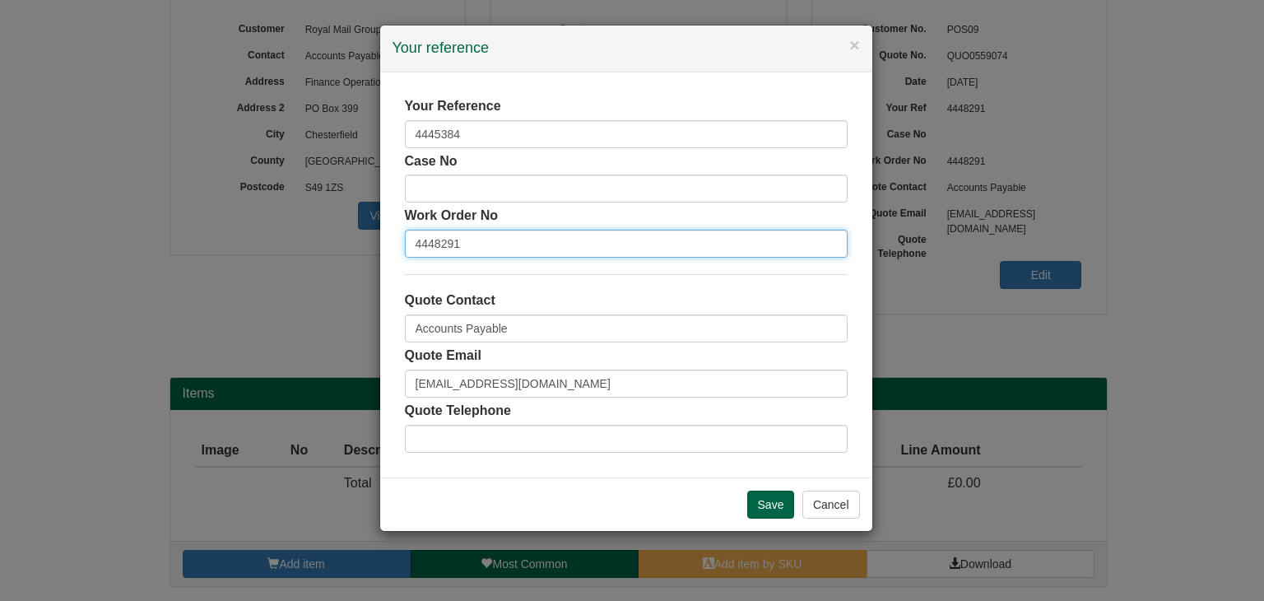
paste input "5384"
type input "4445384"
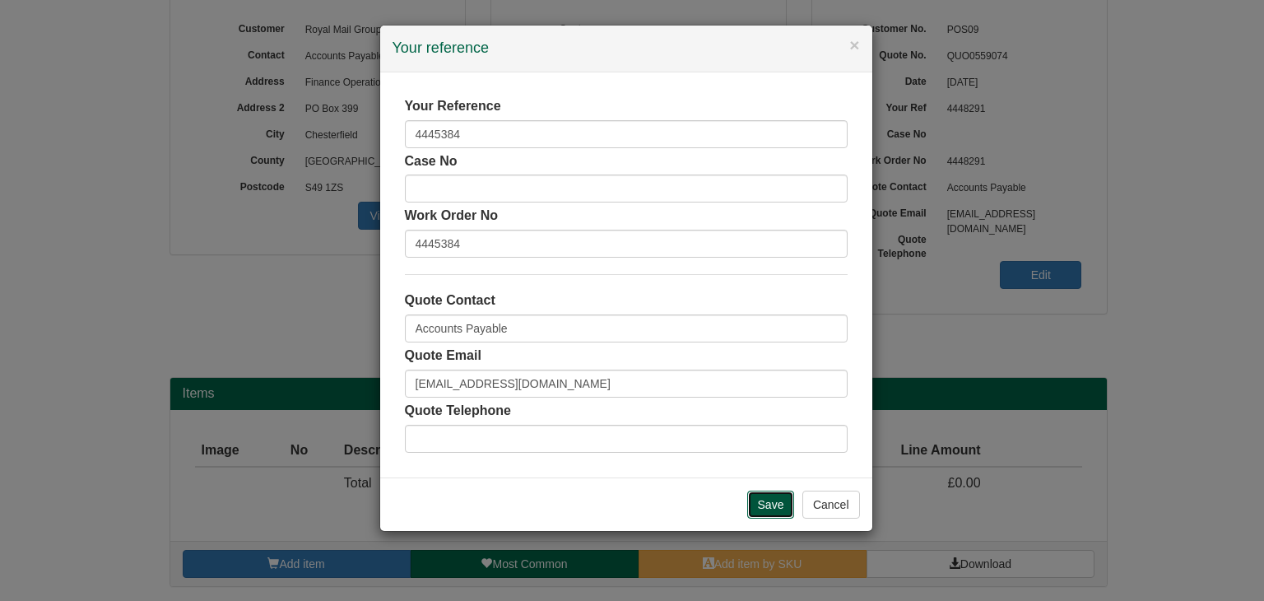
click at [761, 499] on input "Save" at bounding box center [771, 505] width 48 height 28
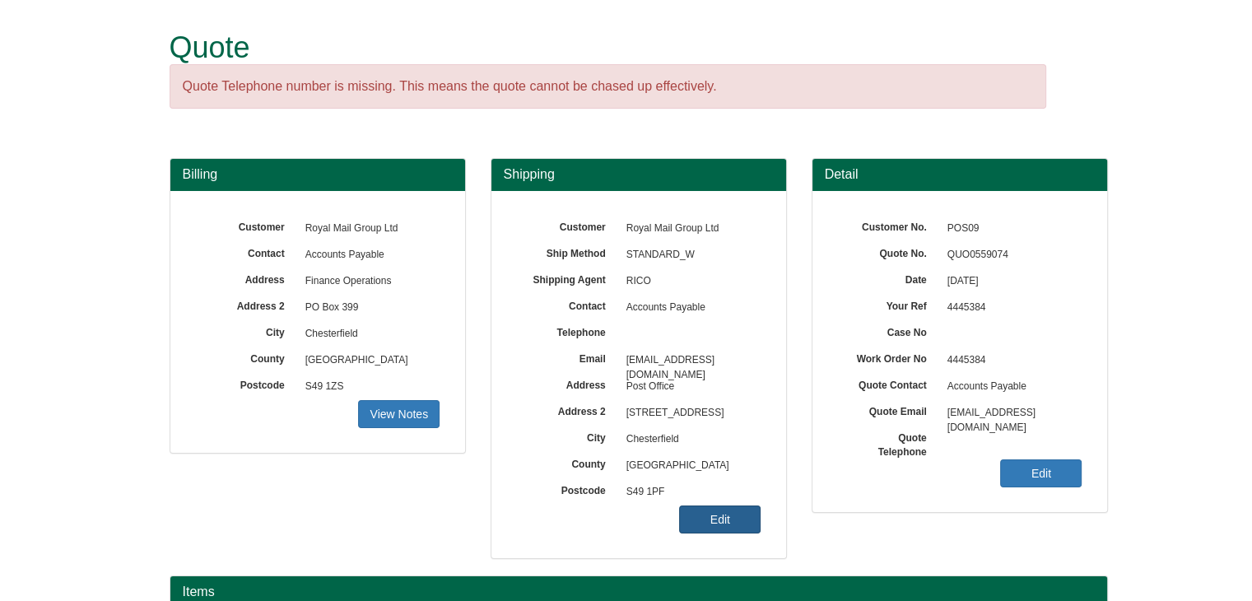
click at [704, 524] on link "Edit" at bounding box center [719, 519] width 81 height 28
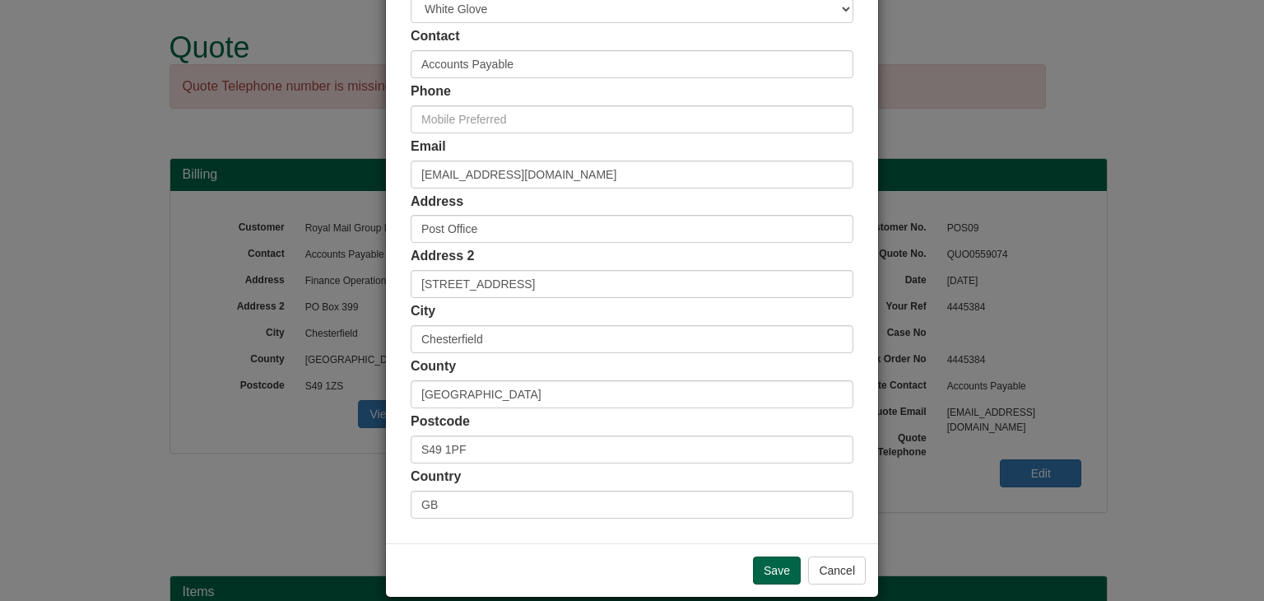
scroll to position [291, 0]
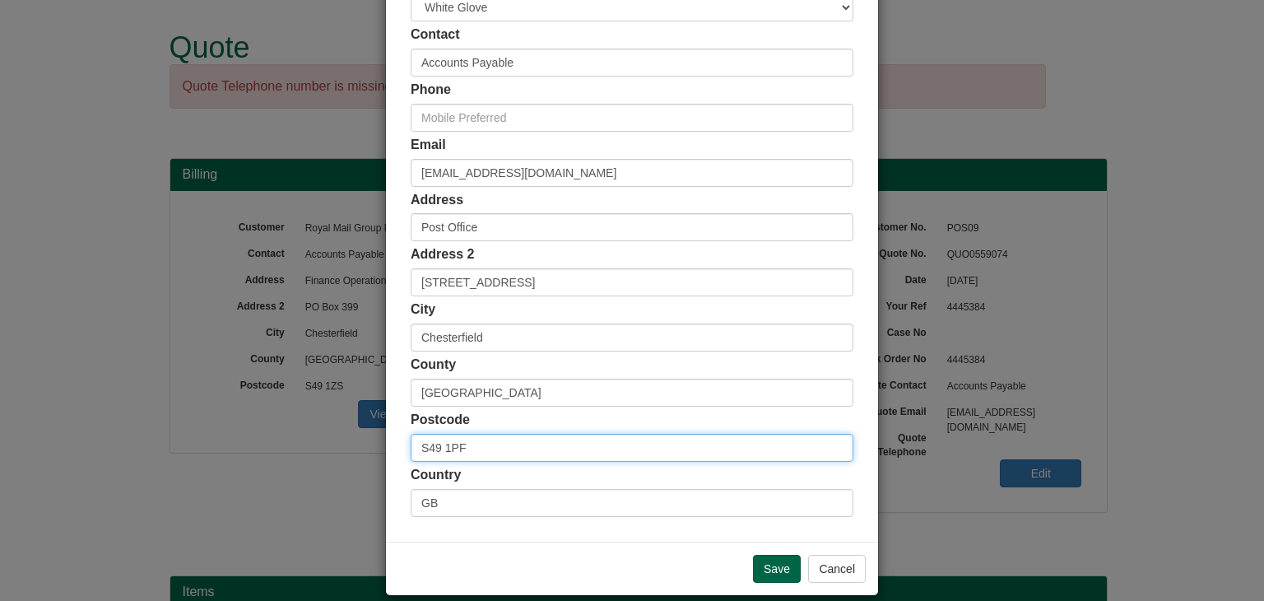
drag, startPoint x: 473, startPoint y: 447, endPoint x: 343, endPoint y: 441, distance: 130.2
click at [343, 441] on div "× Shipping Customer Name Royal Mail Group Ltd Ship Method Free of Charge £5 Fla…" at bounding box center [632, 300] width 1264 height 601
paste input "CO1 2GB"
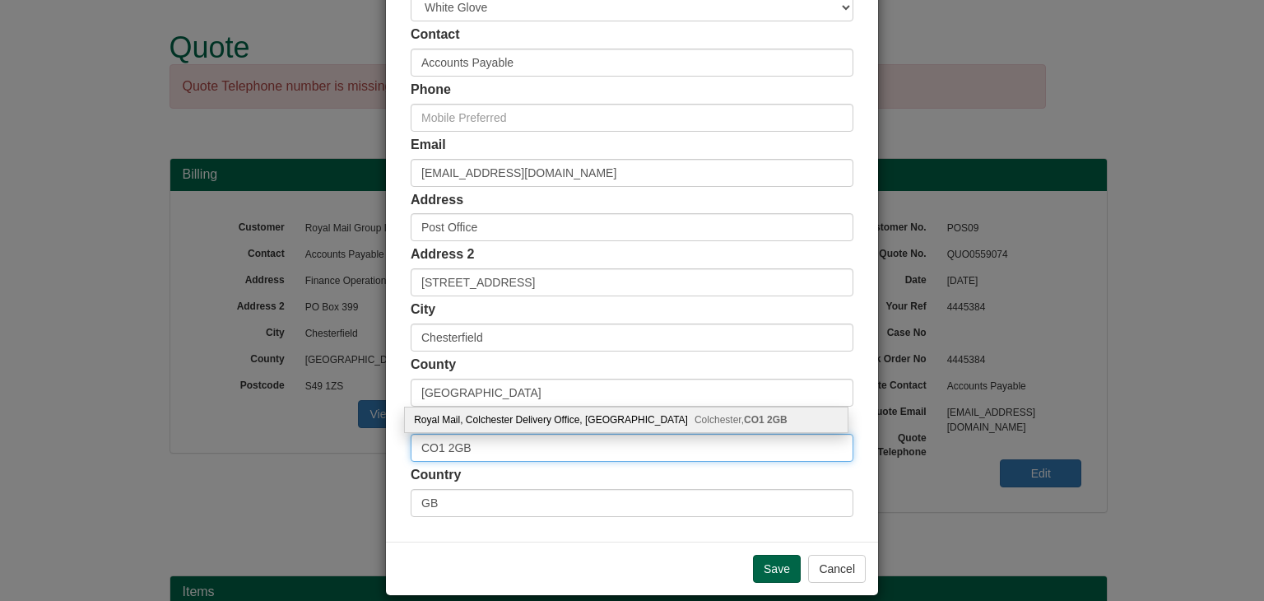
type input "CO1 2GB"
click at [501, 417] on div "Royal Mail, Colchester Delivery Office, Moorside Colchester, CO1 2GB" at bounding box center [626, 419] width 443 height 25
type input "Royal Mail"
type input "Colchester Delivery Office, Moorside"
type input "Colchester"
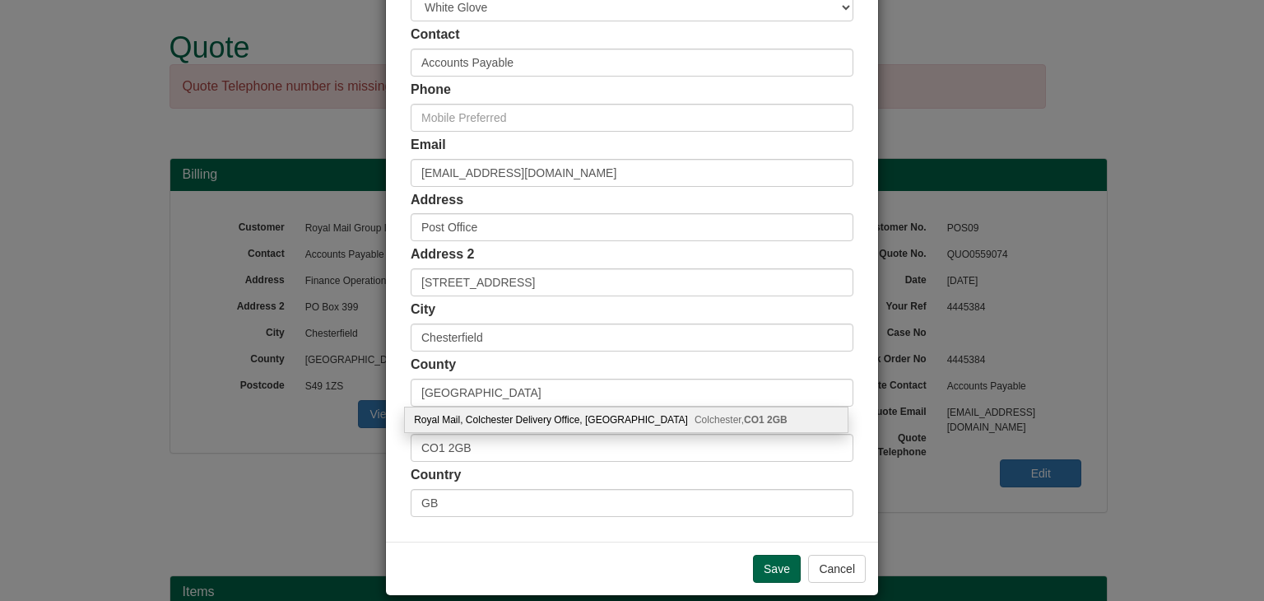
type input "Essex"
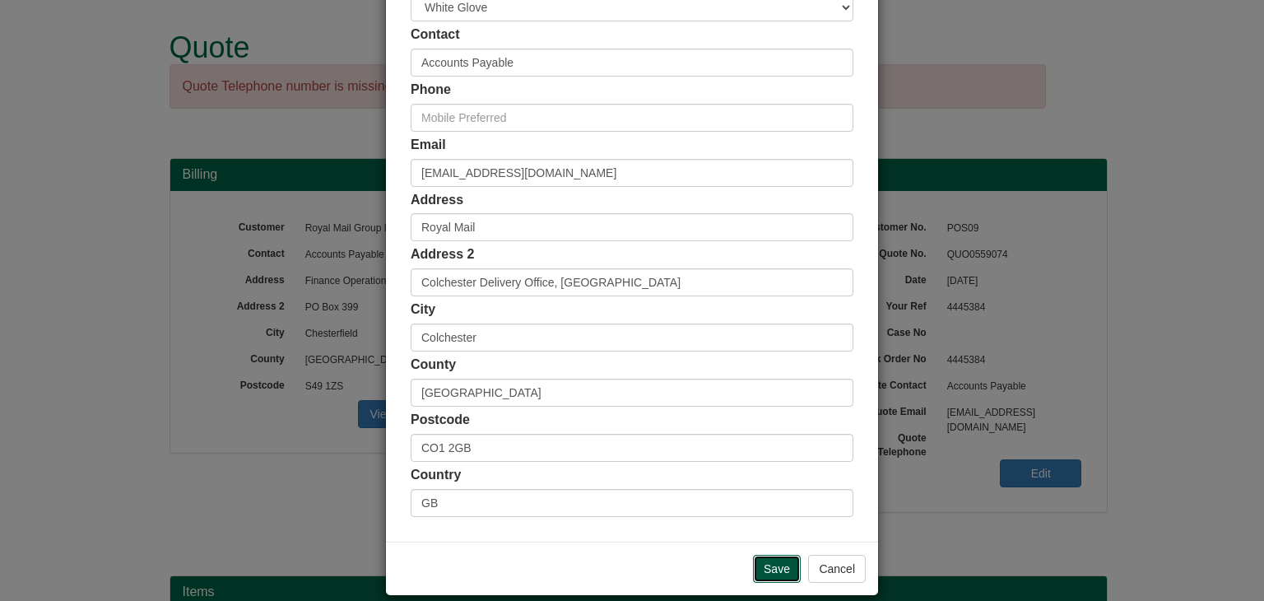
click at [776, 567] on input "Save" at bounding box center [777, 569] width 48 height 28
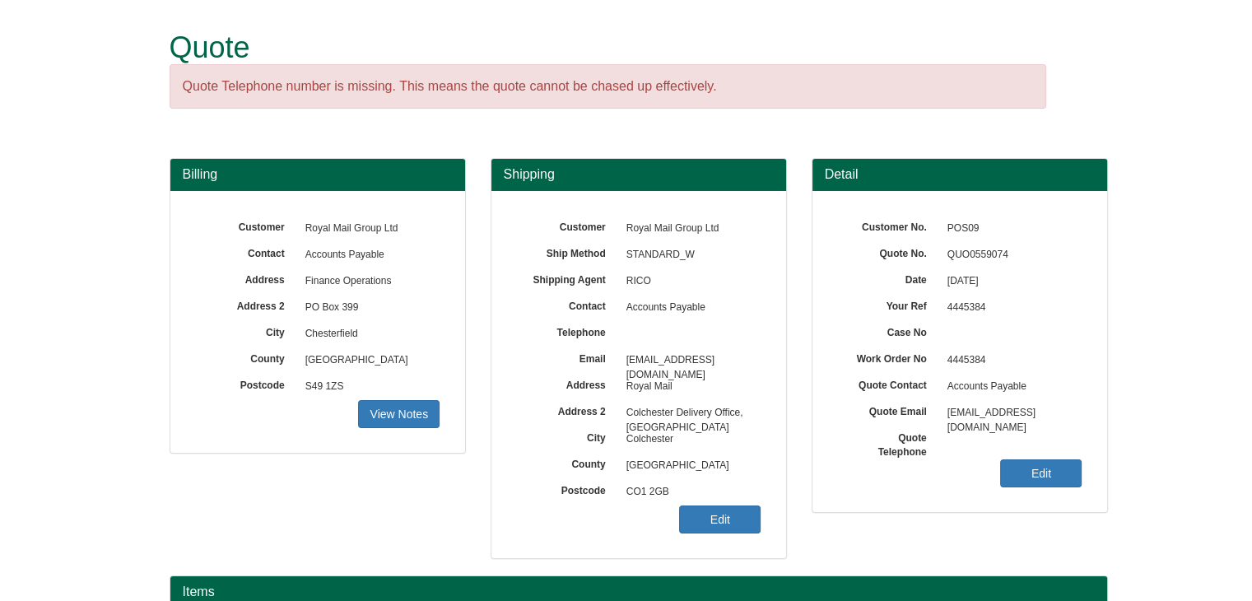
scroll to position [198, 0]
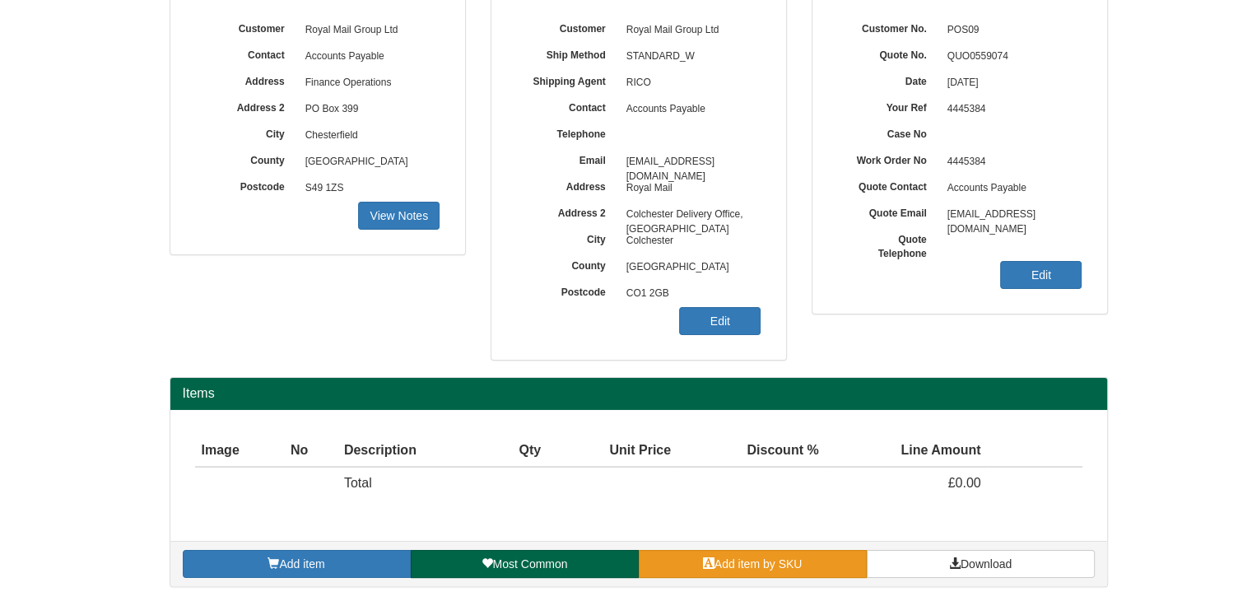
click at [730, 557] on span "Add item by SKU" at bounding box center [759, 563] width 88 height 13
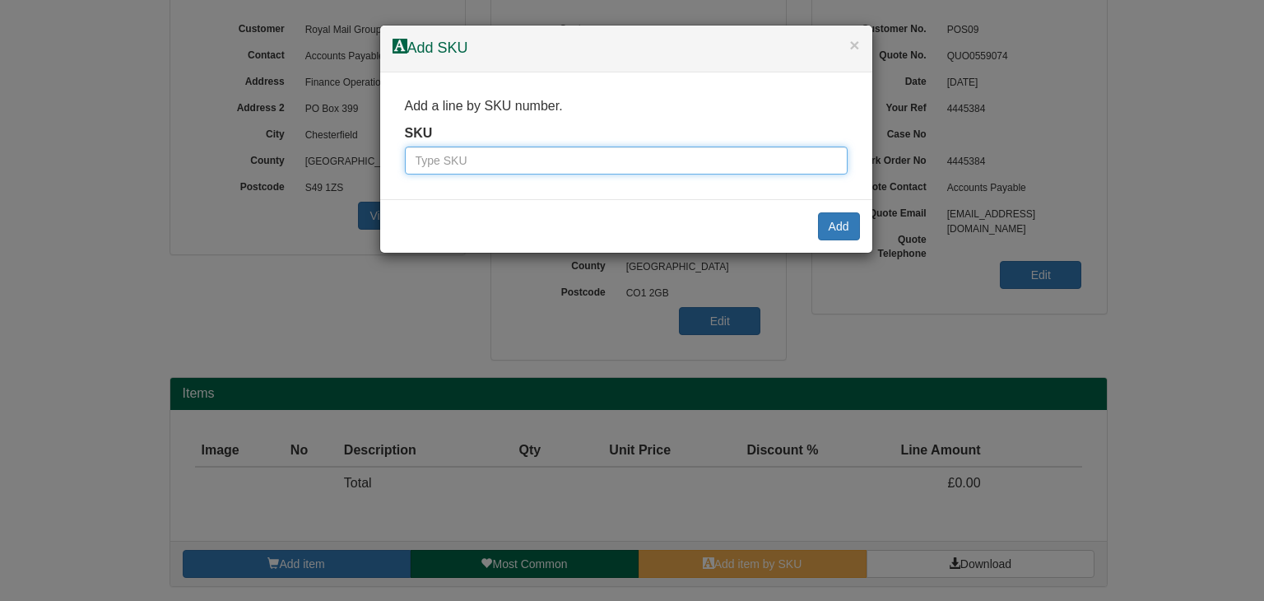
click at [468, 159] on input "text" at bounding box center [626, 161] width 443 height 28
paste input "9787611BLA"
type input "9787611BLA"
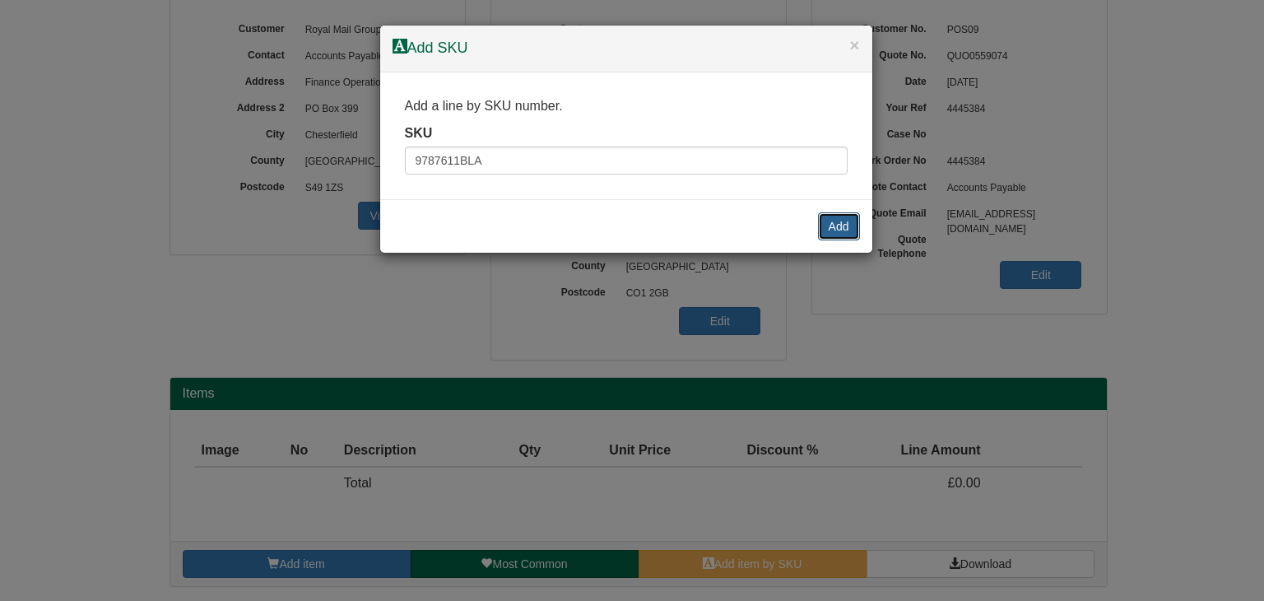
click at [836, 225] on button "Add" at bounding box center [839, 226] width 42 height 28
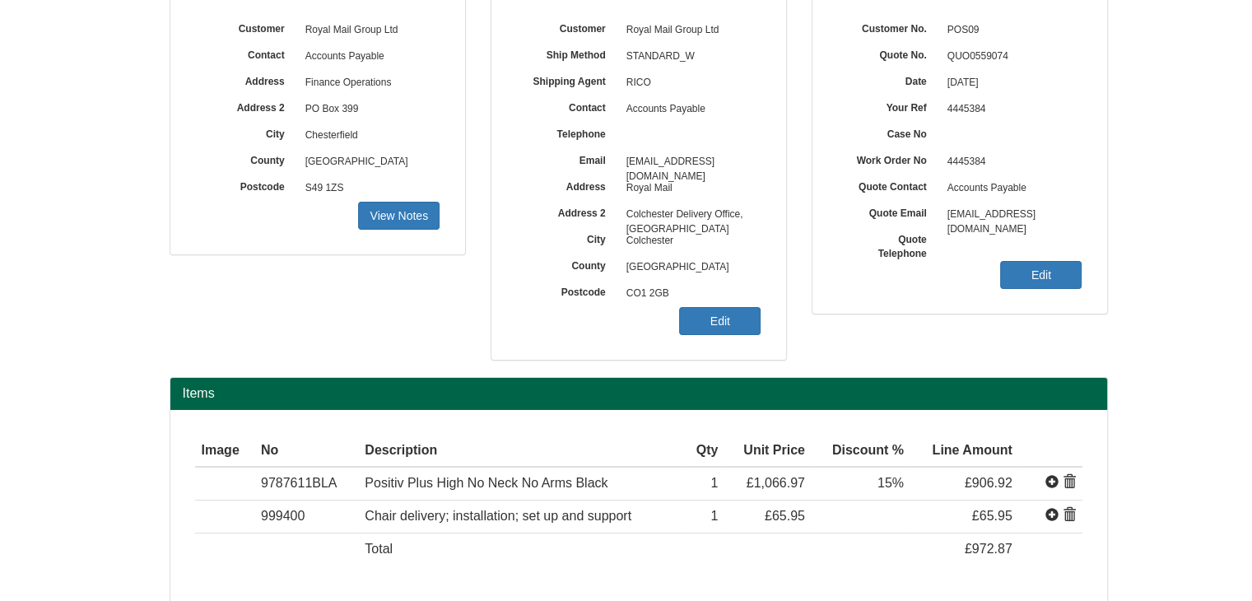
scroll to position [263, 0]
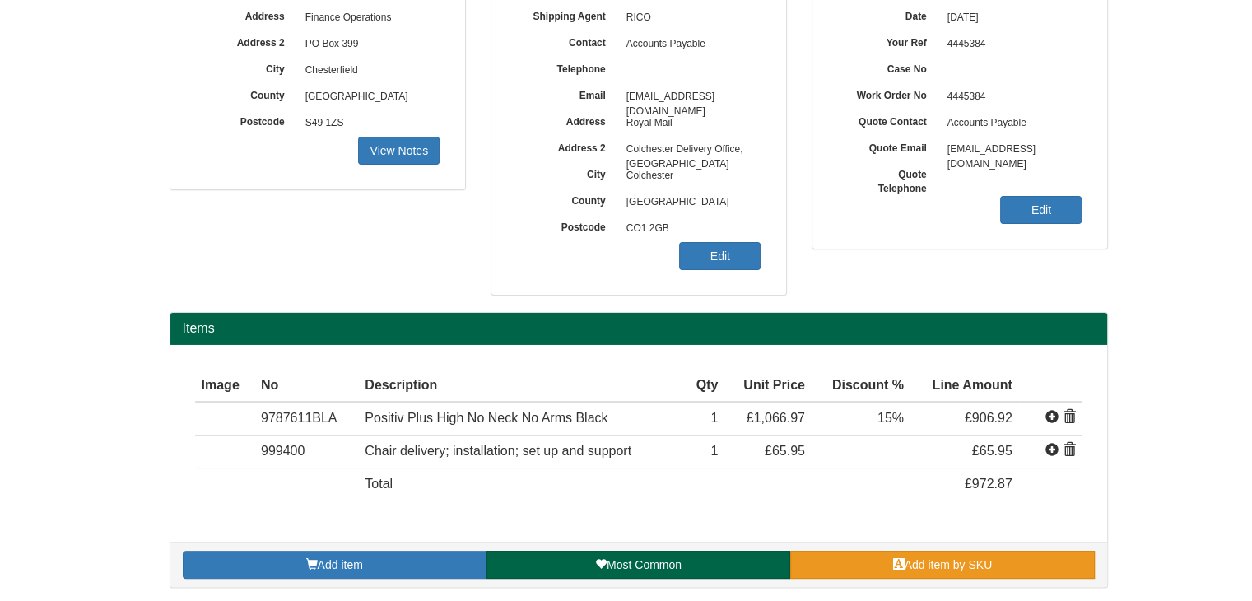
click at [878, 559] on link "Add item by SKU" at bounding box center [942, 565] width 304 height 28
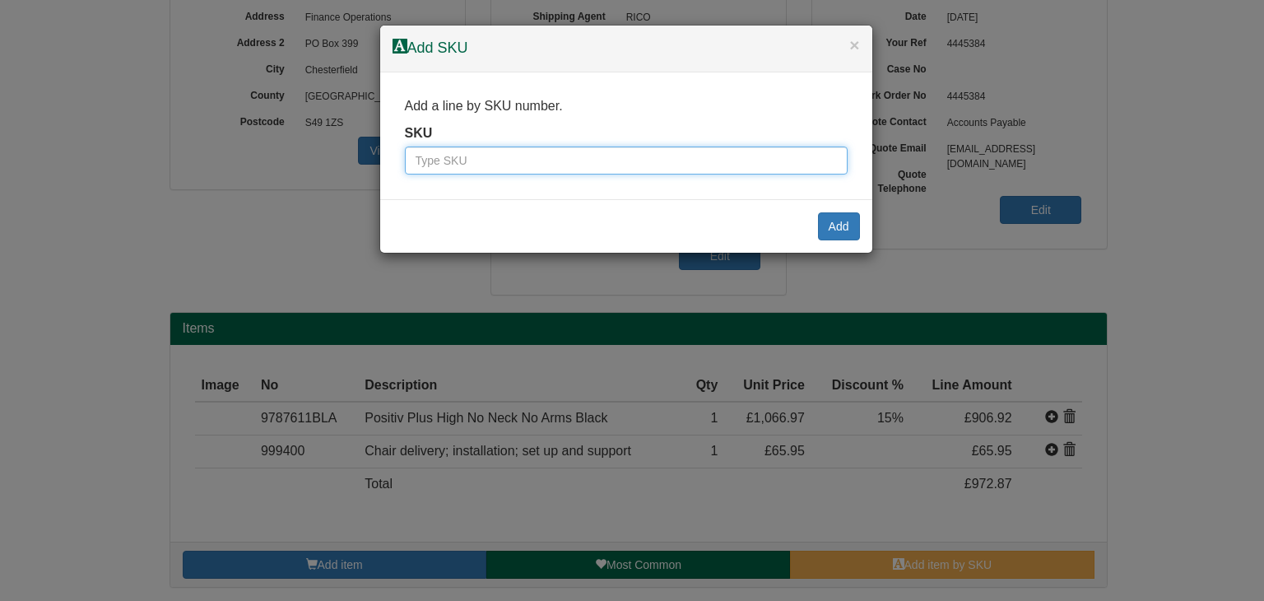
click at [489, 165] on input "text" at bounding box center [626, 161] width 443 height 28
paste input "9787701"
type input "9787701"
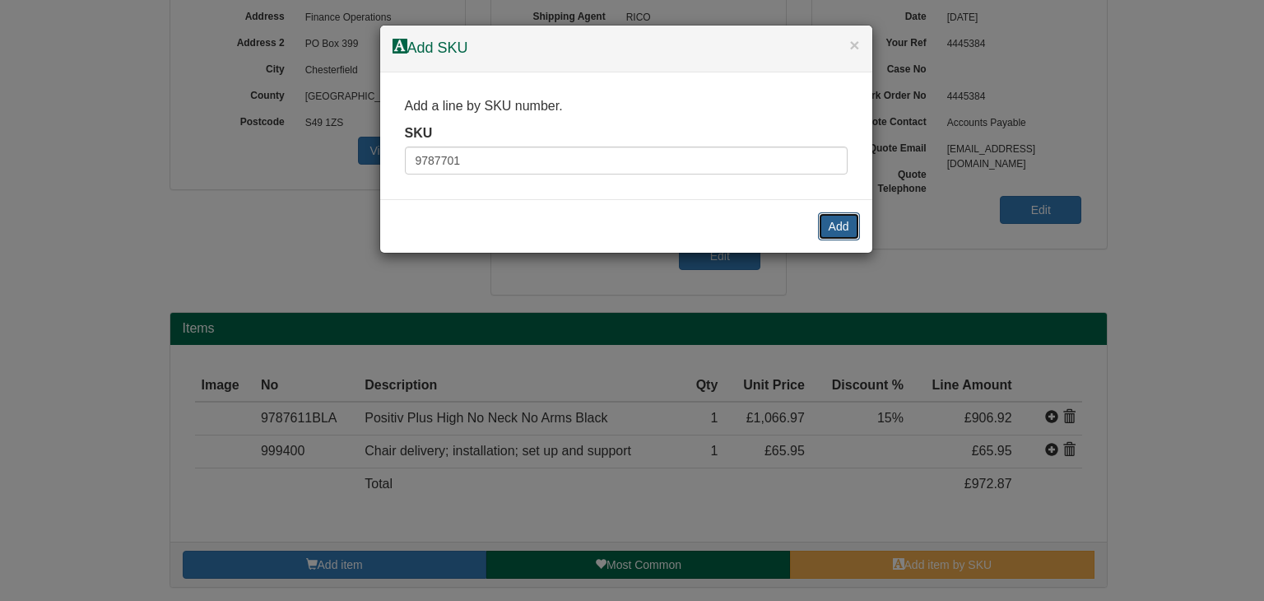
click at [843, 222] on button "Add" at bounding box center [839, 226] width 42 height 28
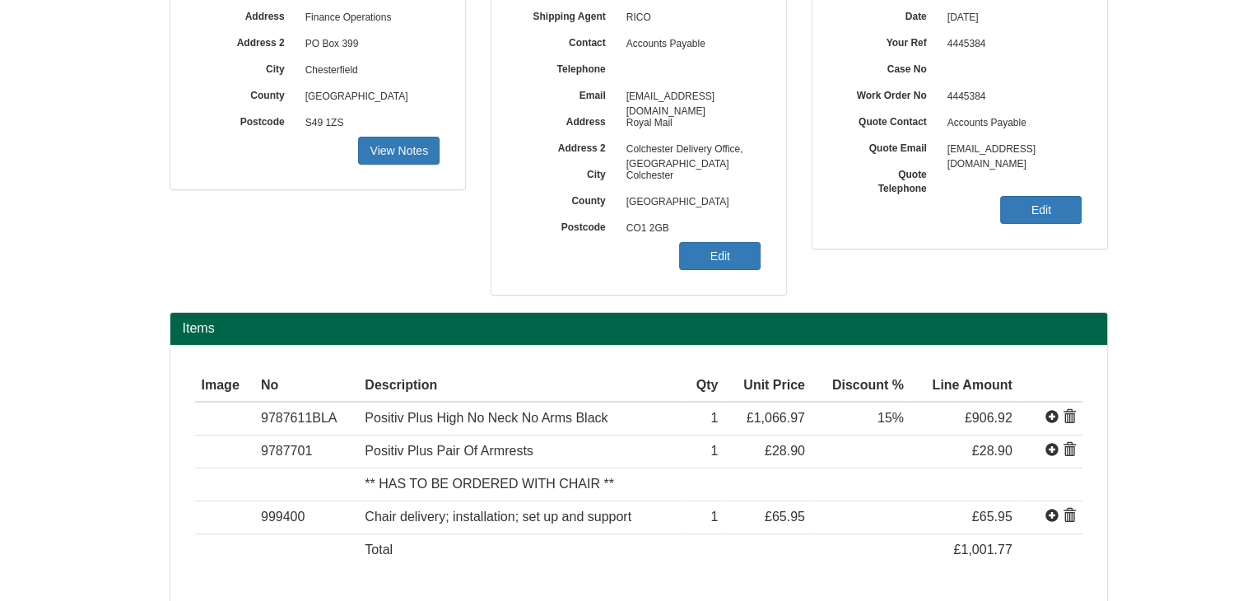
scroll to position [329, 0]
